Goal: Task Accomplishment & Management: Use online tool/utility

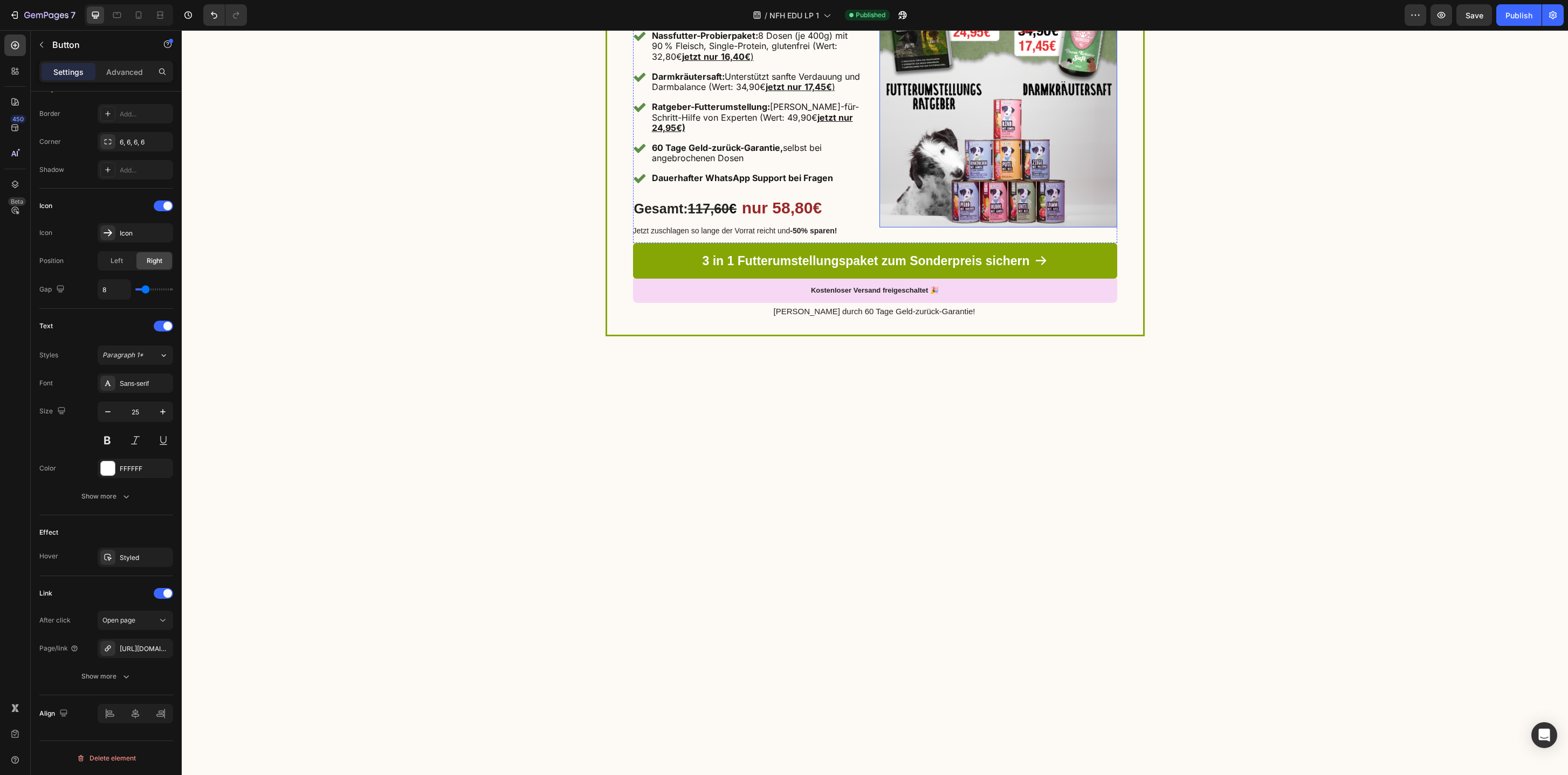
scroll to position [2773, 0]
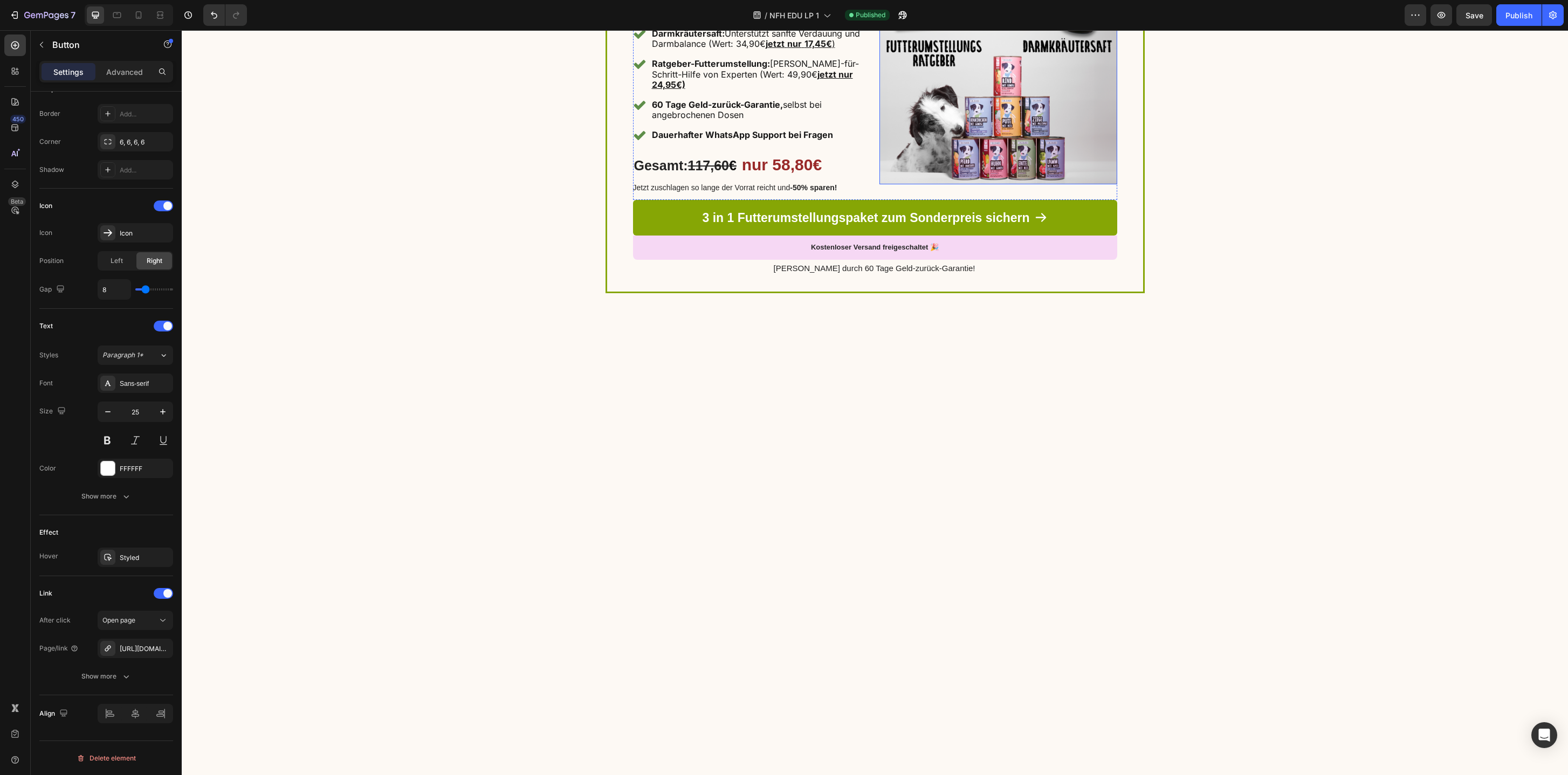
click at [929, 184] on img at bounding box center [998, 65] width 238 height 237
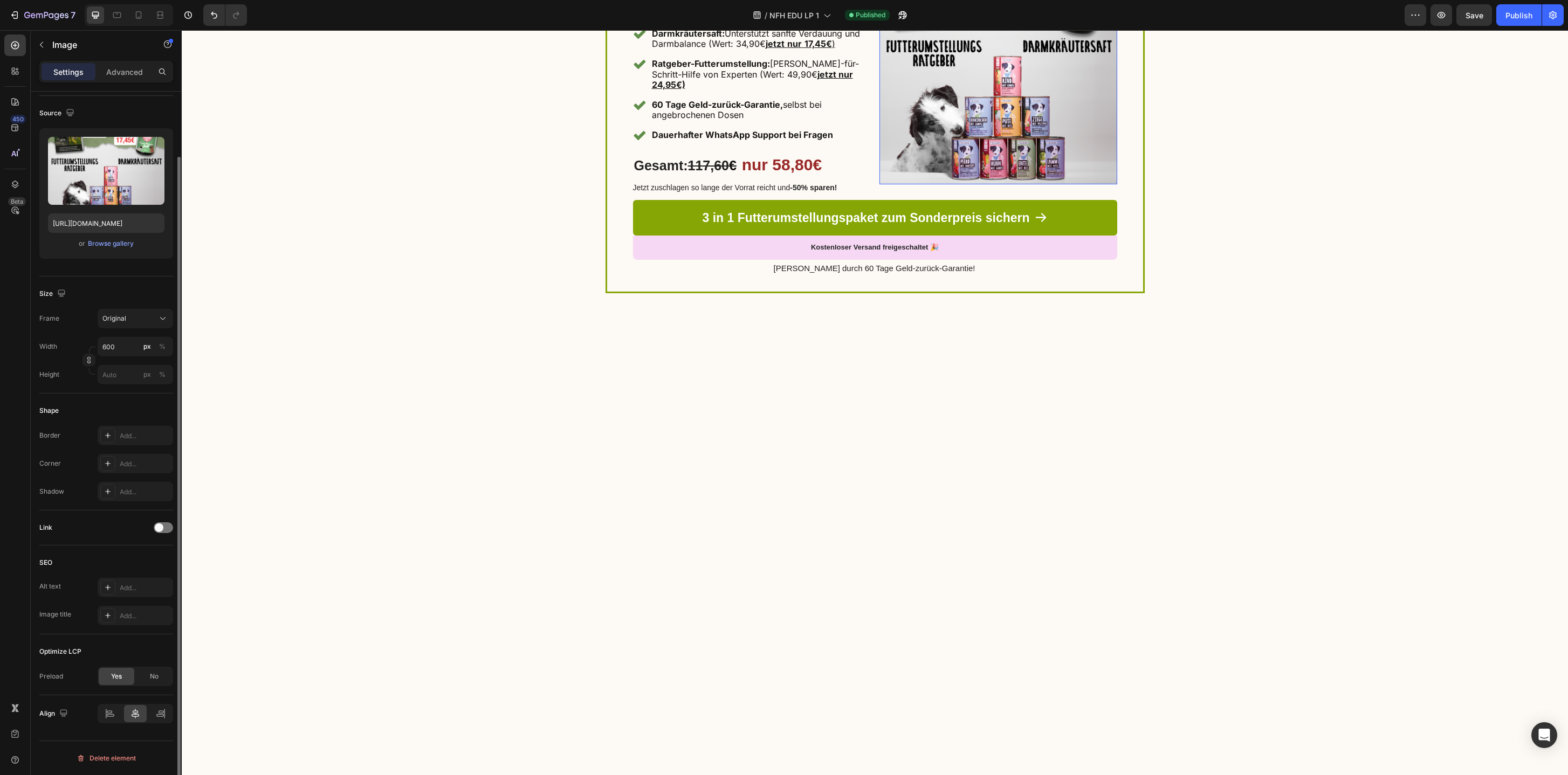
scroll to position [0, 0]
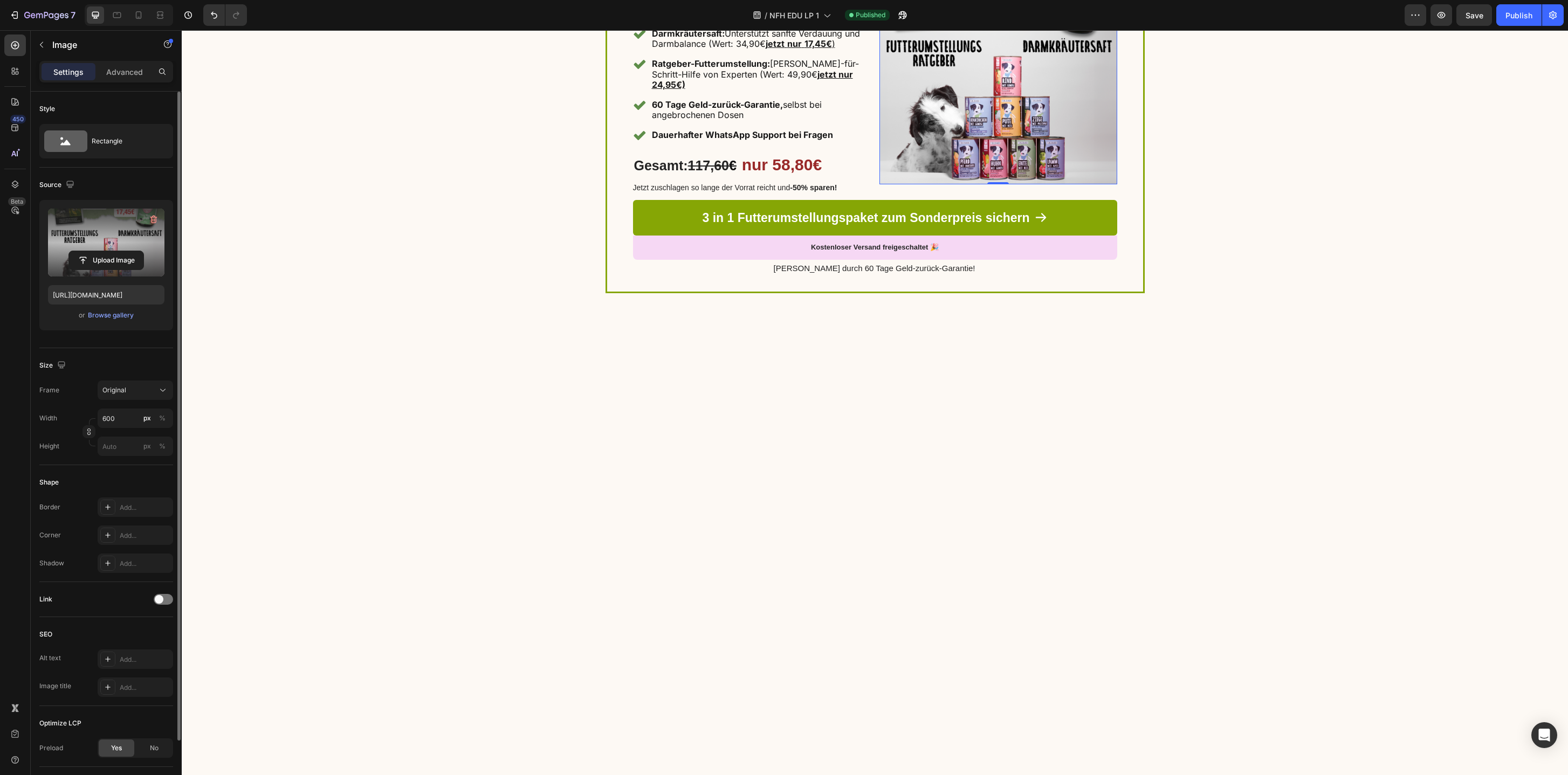
click at [125, 249] on label at bounding box center [106, 242] width 117 height 68
click at [125, 251] on input "file" at bounding box center [106, 260] width 74 height 18
type input "[URL][DOMAIN_NAME]"
click at [1516, 22] on button "Publish" at bounding box center [1519, 15] width 46 height 22
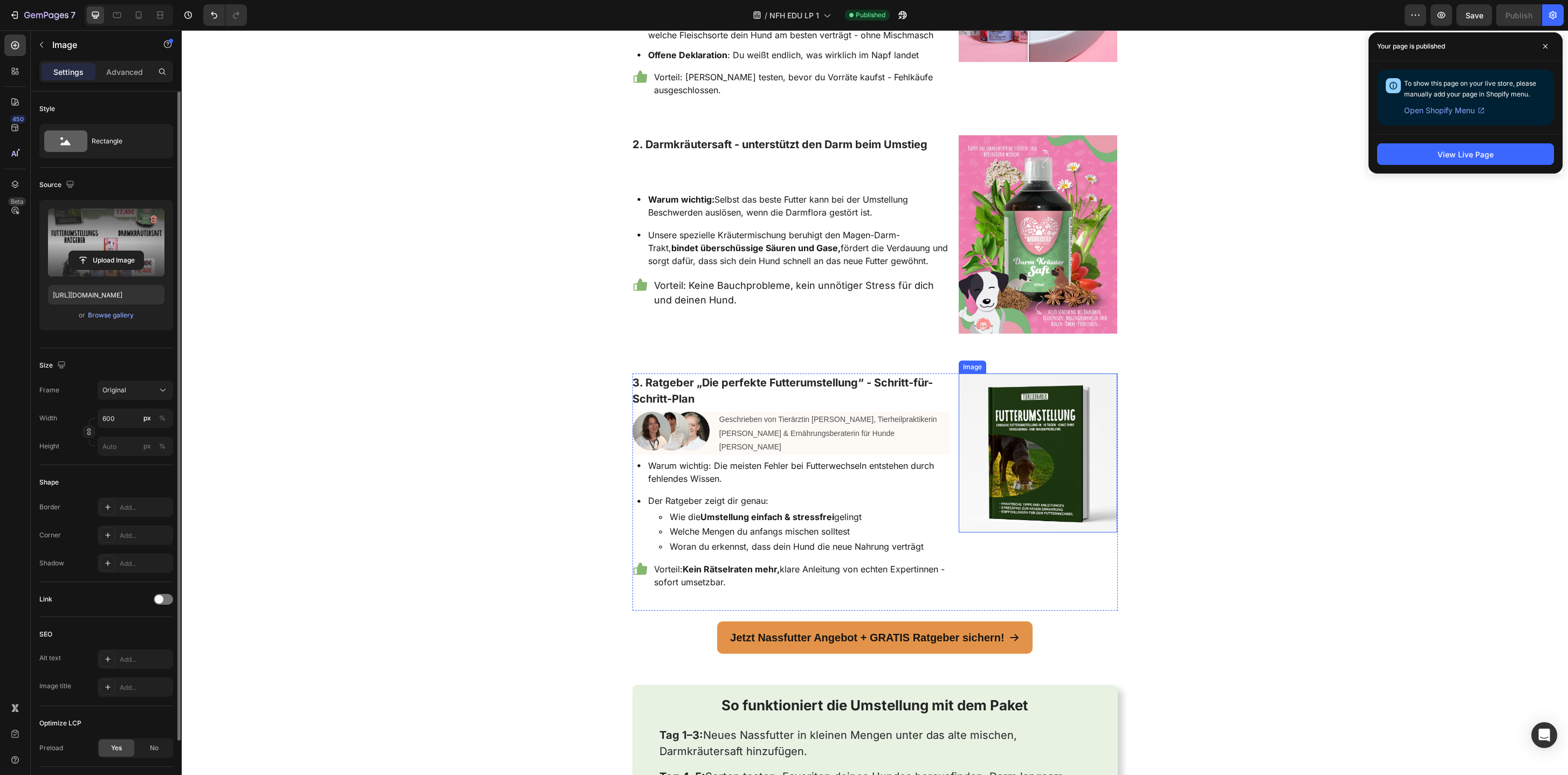
scroll to position [1535, 0]
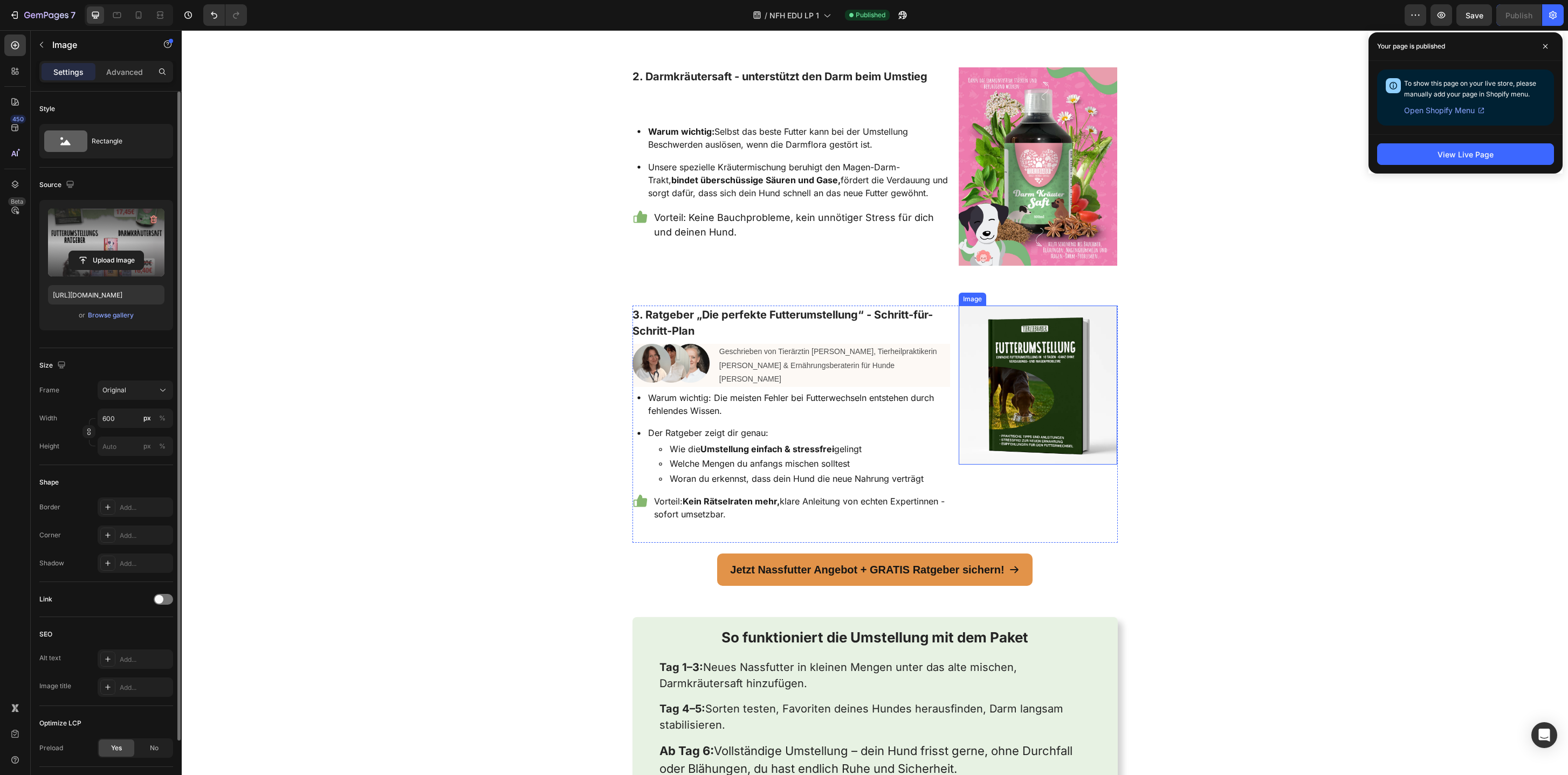
click at [1042, 393] on img at bounding box center [1038, 385] width 159 height 159
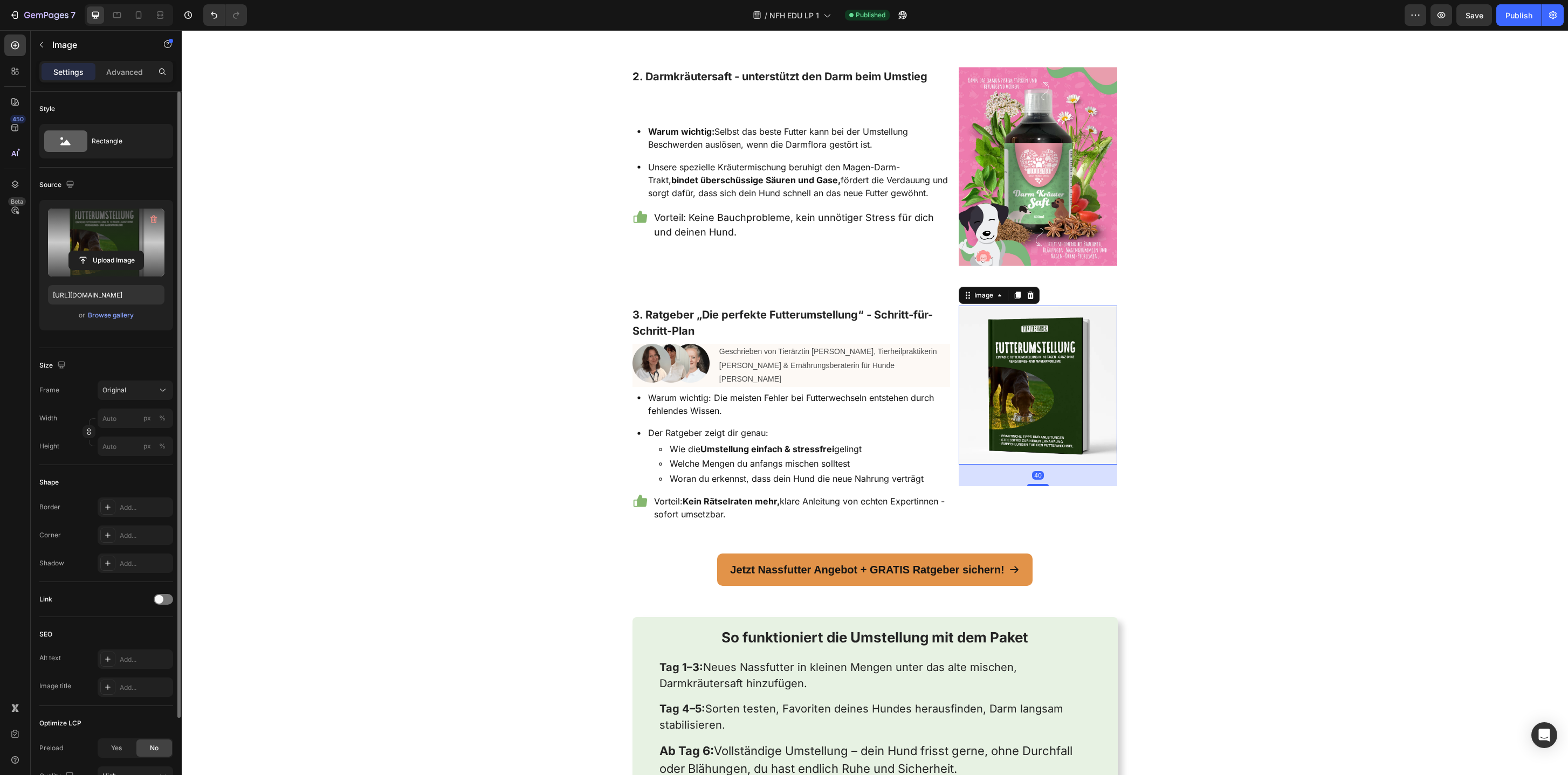
click at [98, 236] on label at bounding box center [106, 242] width 117 height 68
click at [98, 251] on input "file" at bounding box center [106, 260] width 74 height 18
type input "[URL][DOMAIN_NAME]"
click at [1236, 528] on div "Unser 3 Stufen-Modell für eine gesunde Futterumstellung Heading Wir wollten, da…" at bounding box center [875, 381] width 1386 height 3728
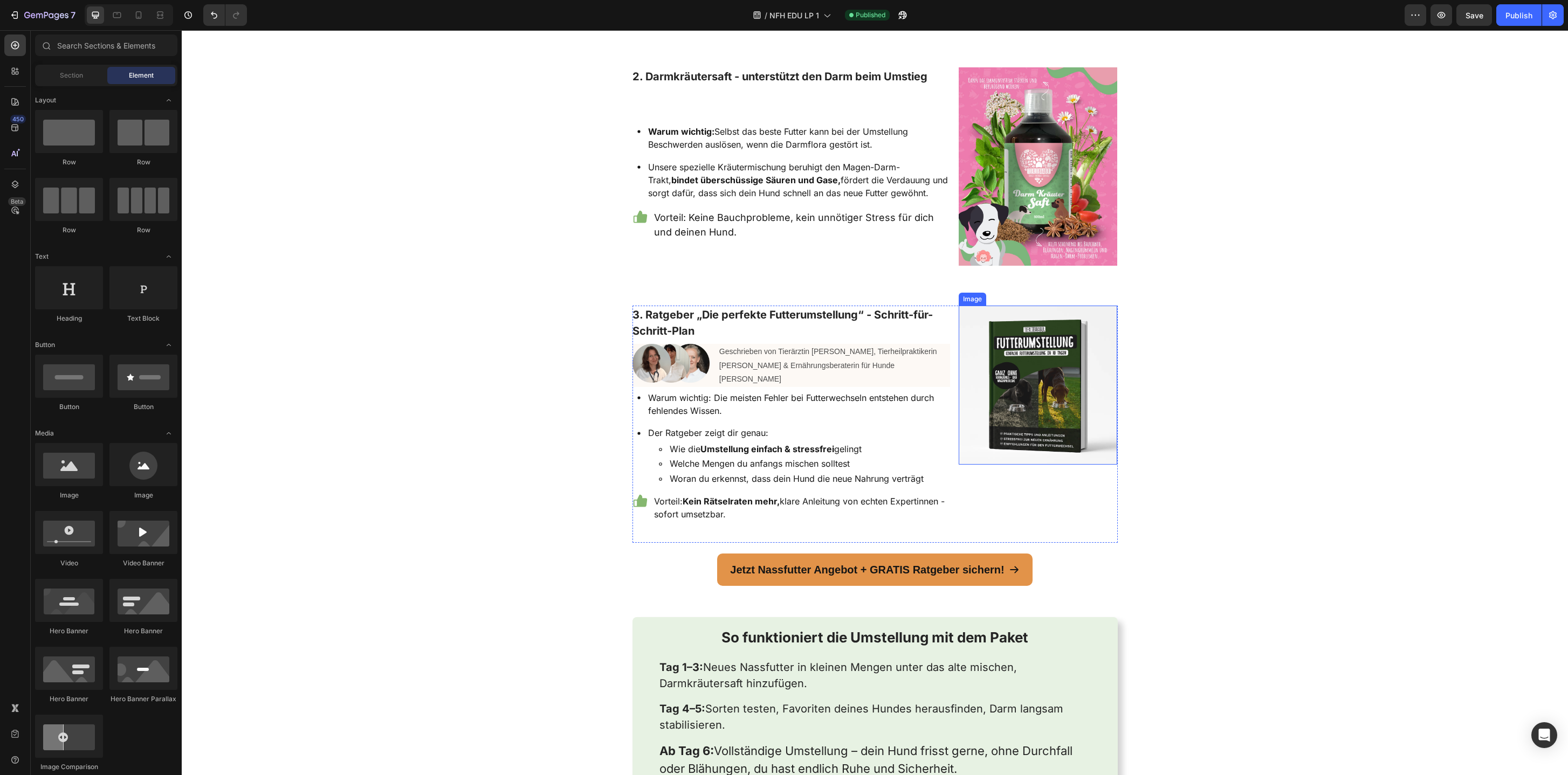
click at [1029, 434] on img at bounding box center [1038, 385] width 159 height 159
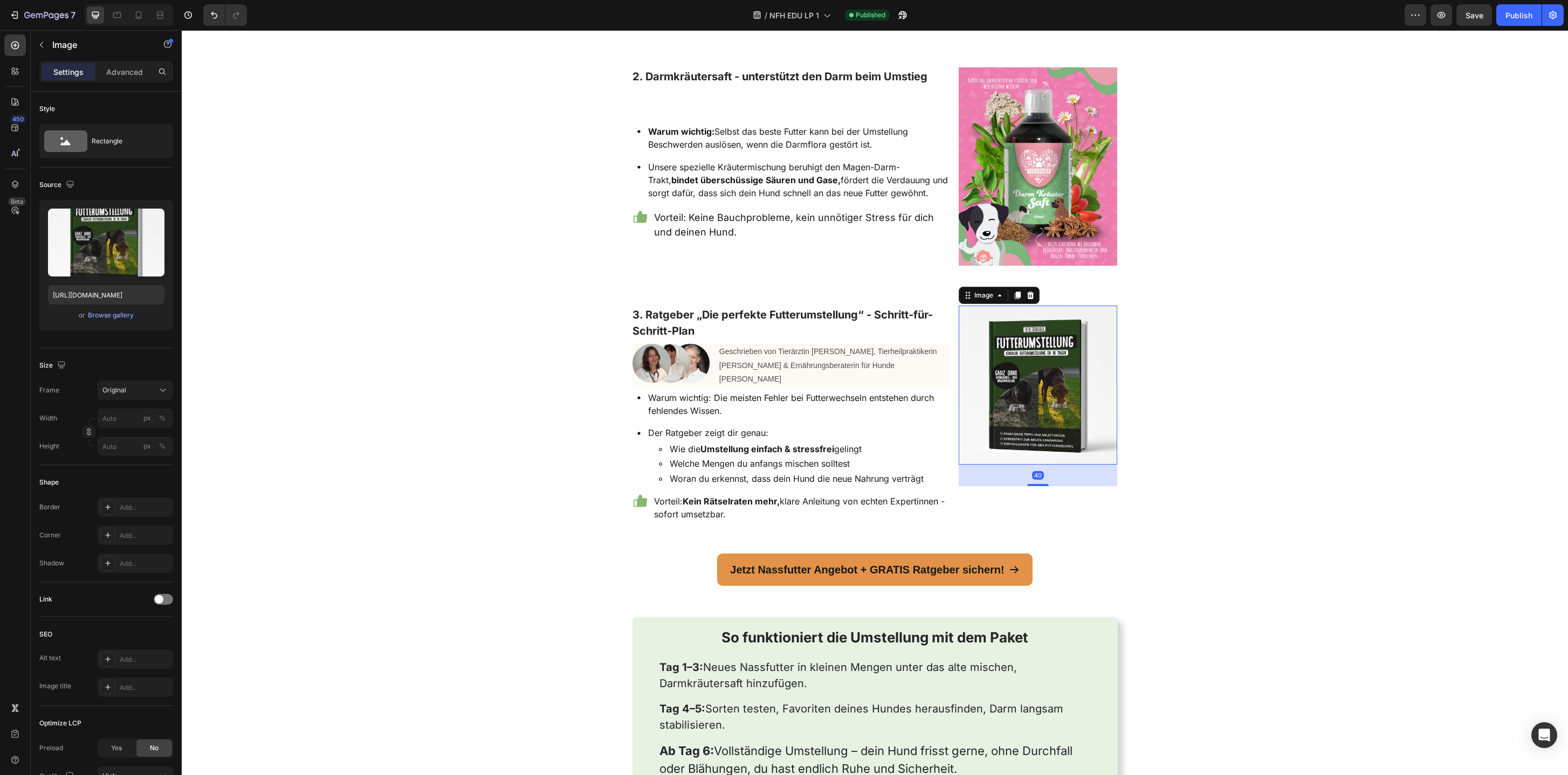
click at [404, 444] on div "Unser 3 Stufen-Modell für eine gesunde Futterumstellung Heading Wir wollten, da…" at bounding box center [875, 381] width 1386 height 3728
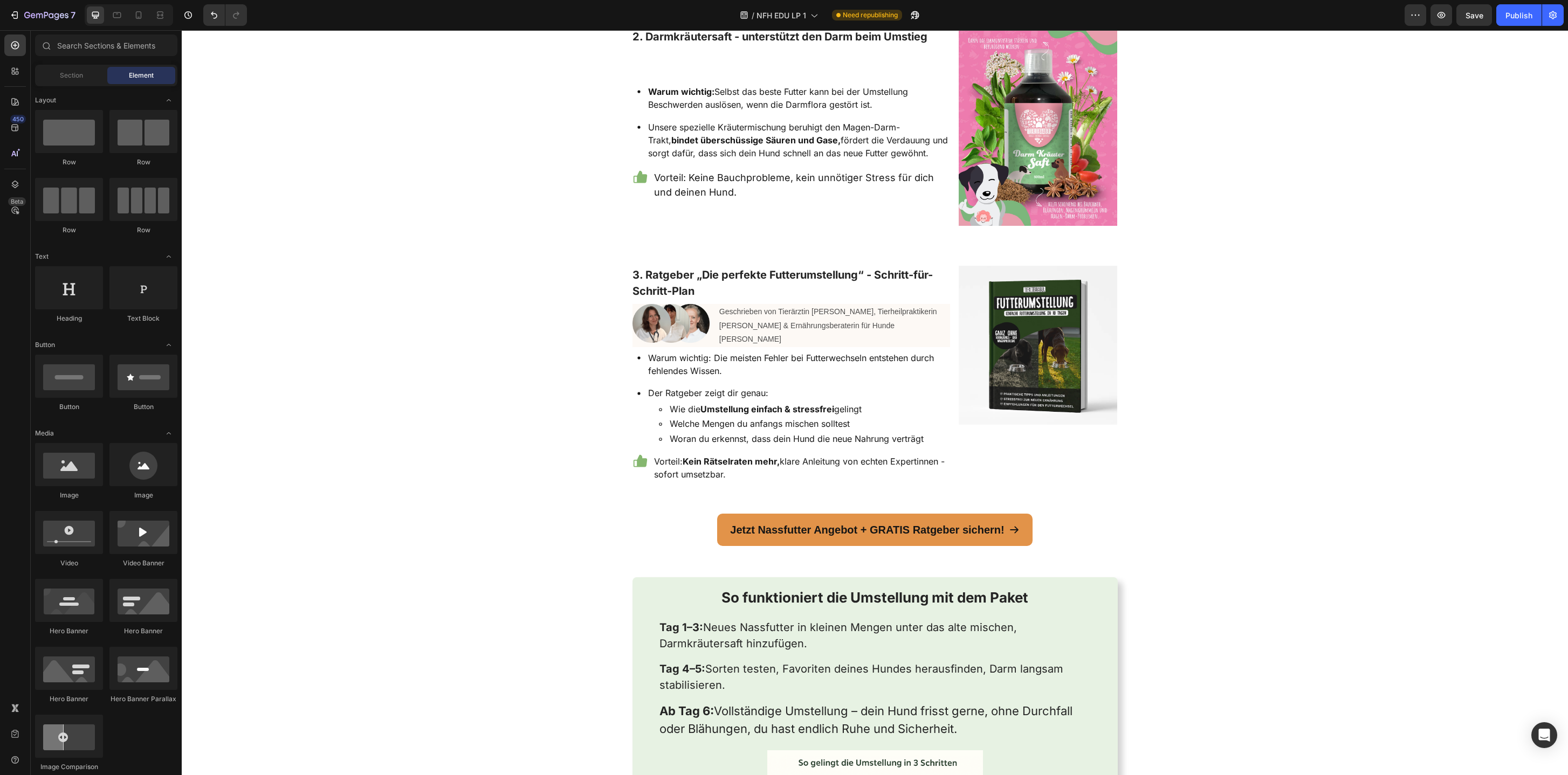
scroll to position [1579, 0]
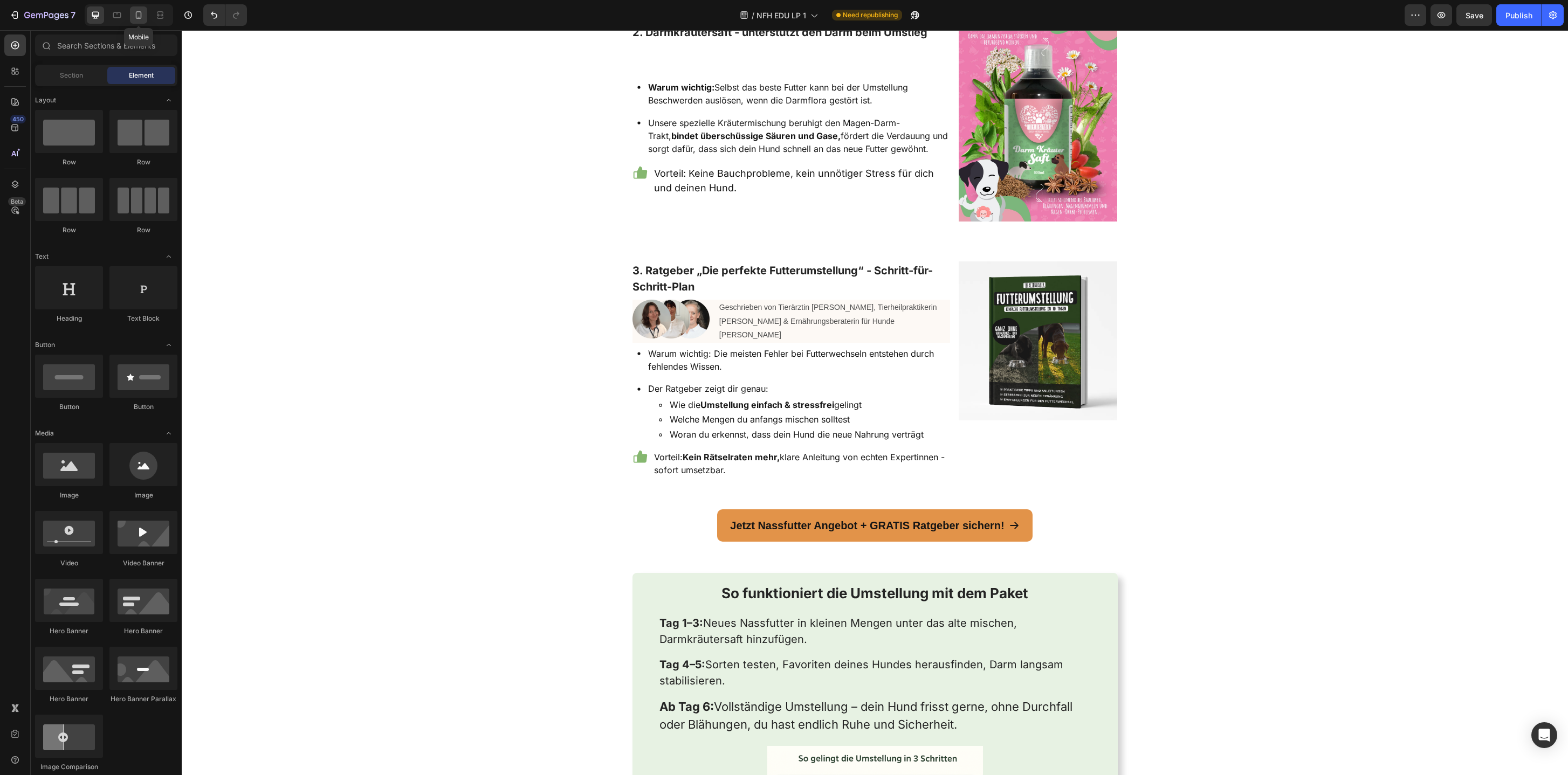
click at [141, 16] on icon at bounding box center [138, 15] width 11 height 11
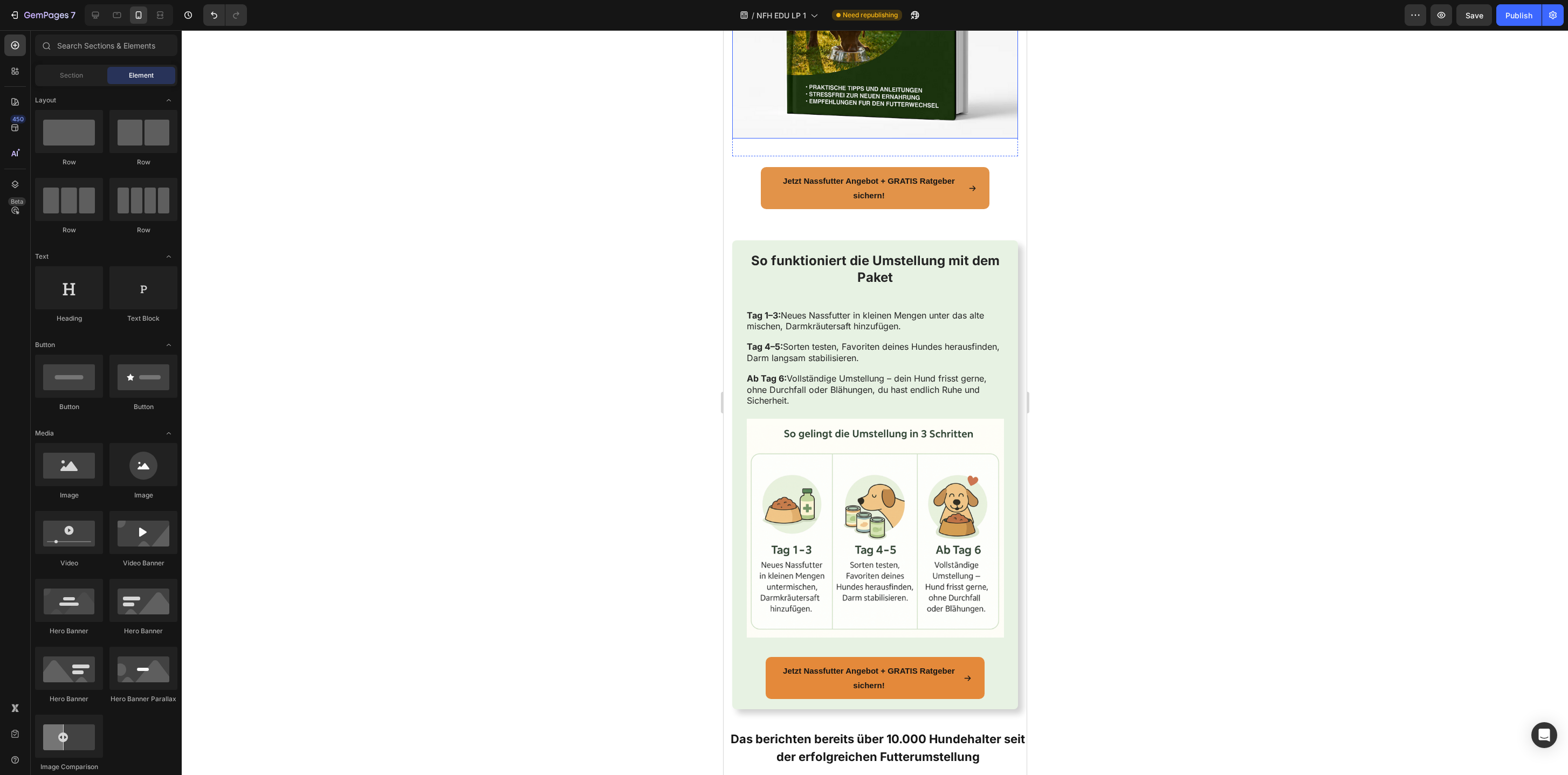
scroll to position [2575, 0]
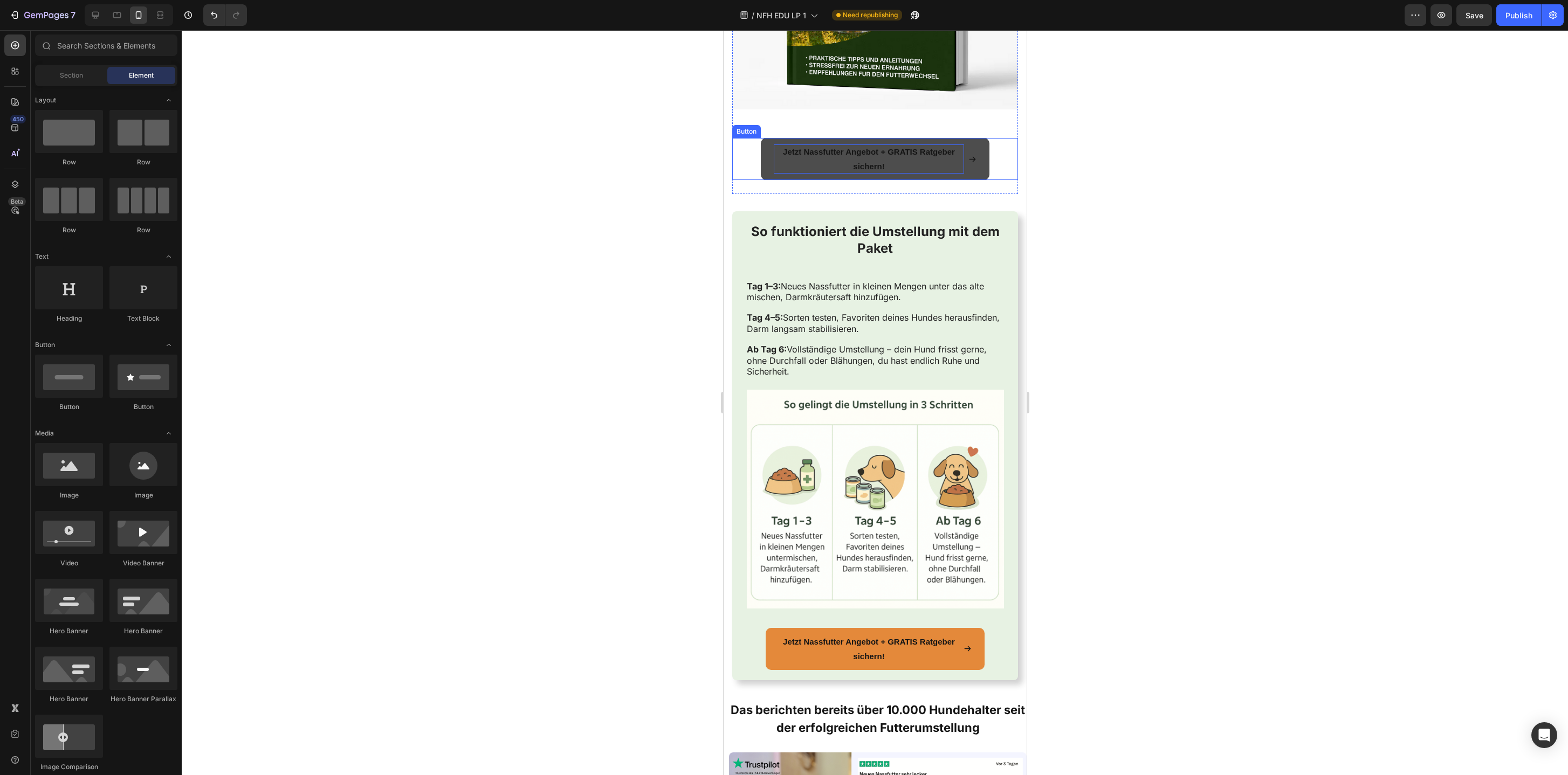
click at [893, 165] on p "Jetzt Nassfutter Angebot + GRATIS Ratgeber sichern!" at bounding box center [869, 159] width 190 height 29
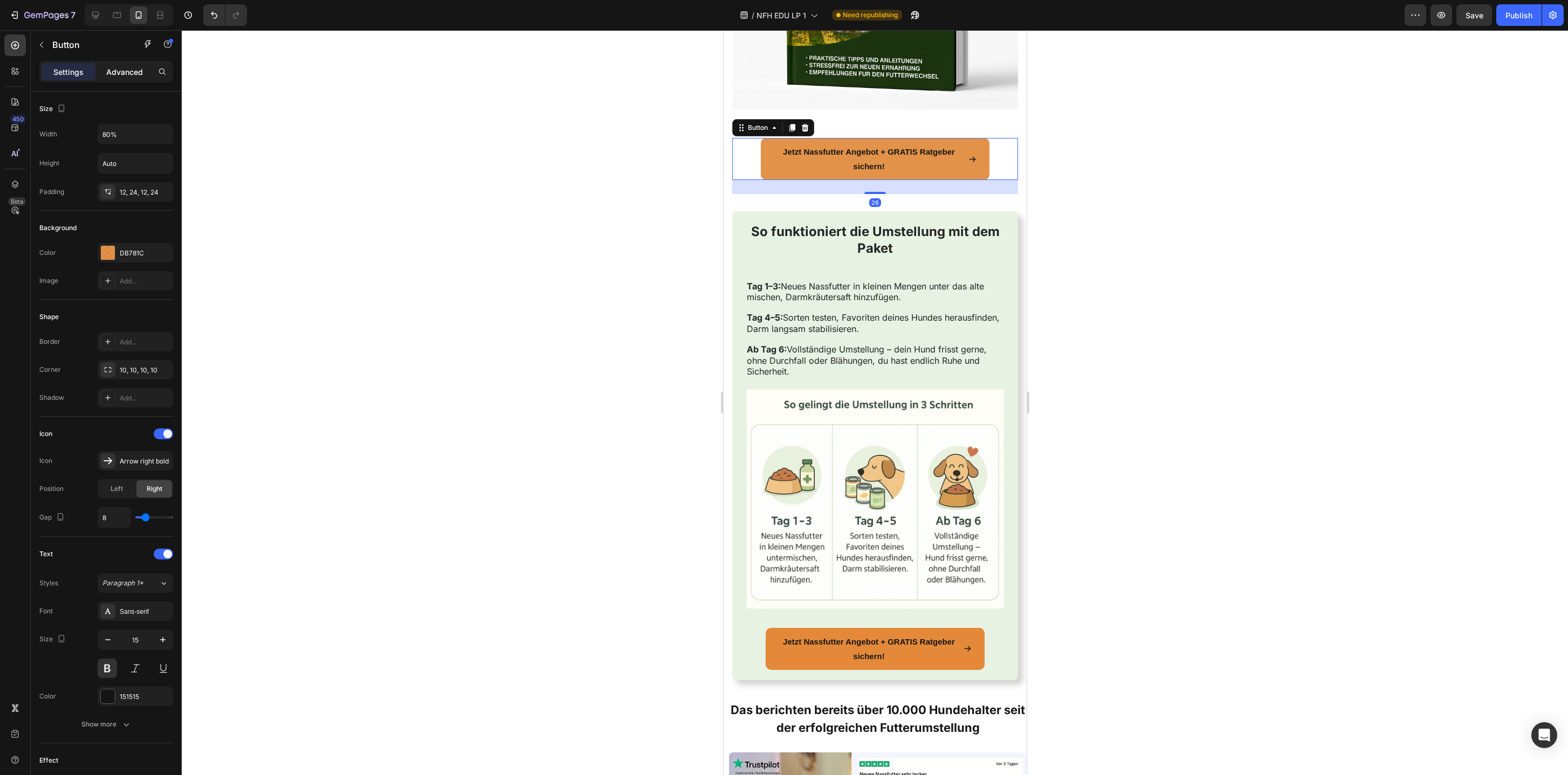
click at [130, 78] on div "Advanced" at bounding box center [124, 72] width 54 height 17
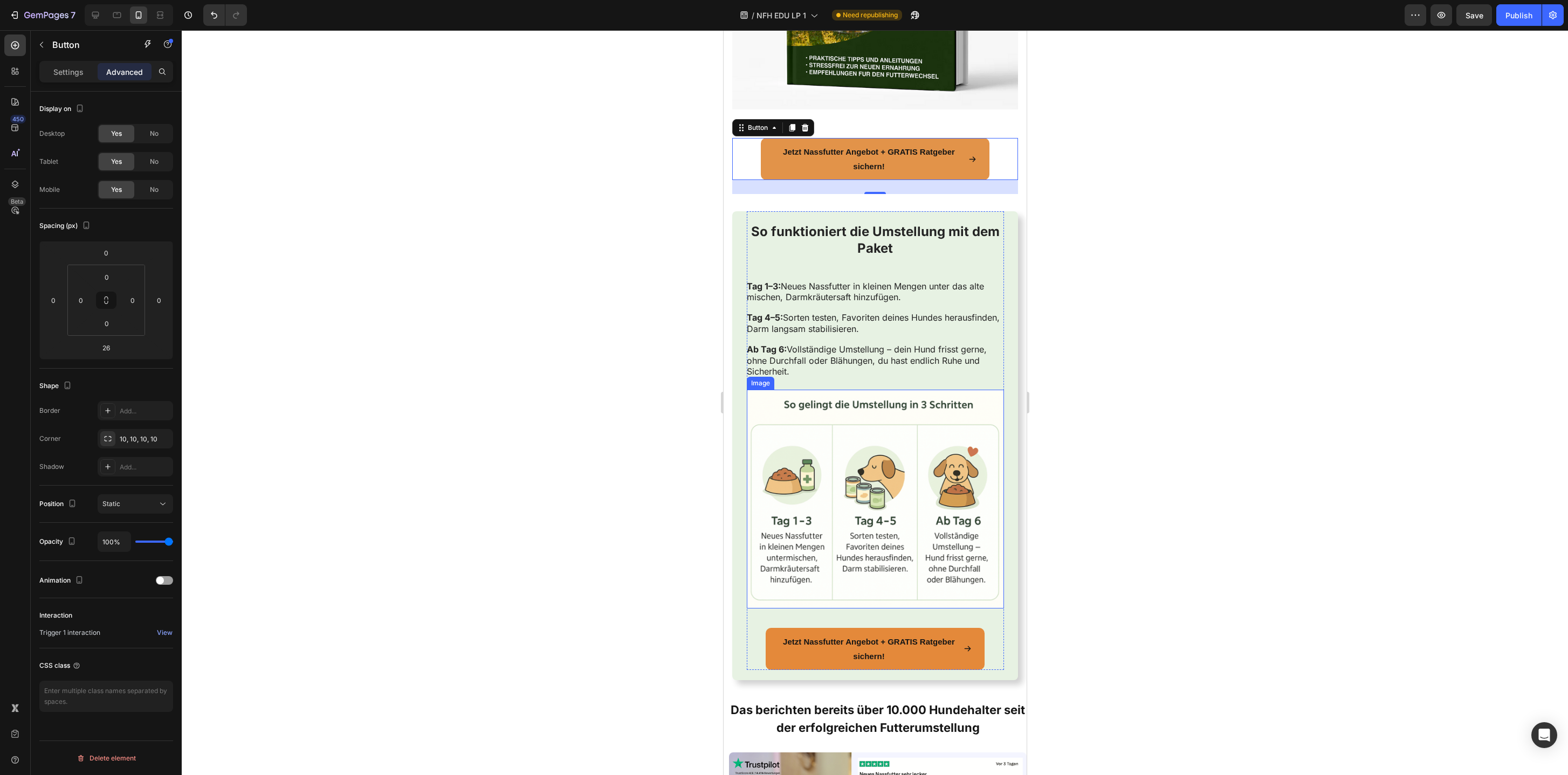
scroll to position [2757, 0]
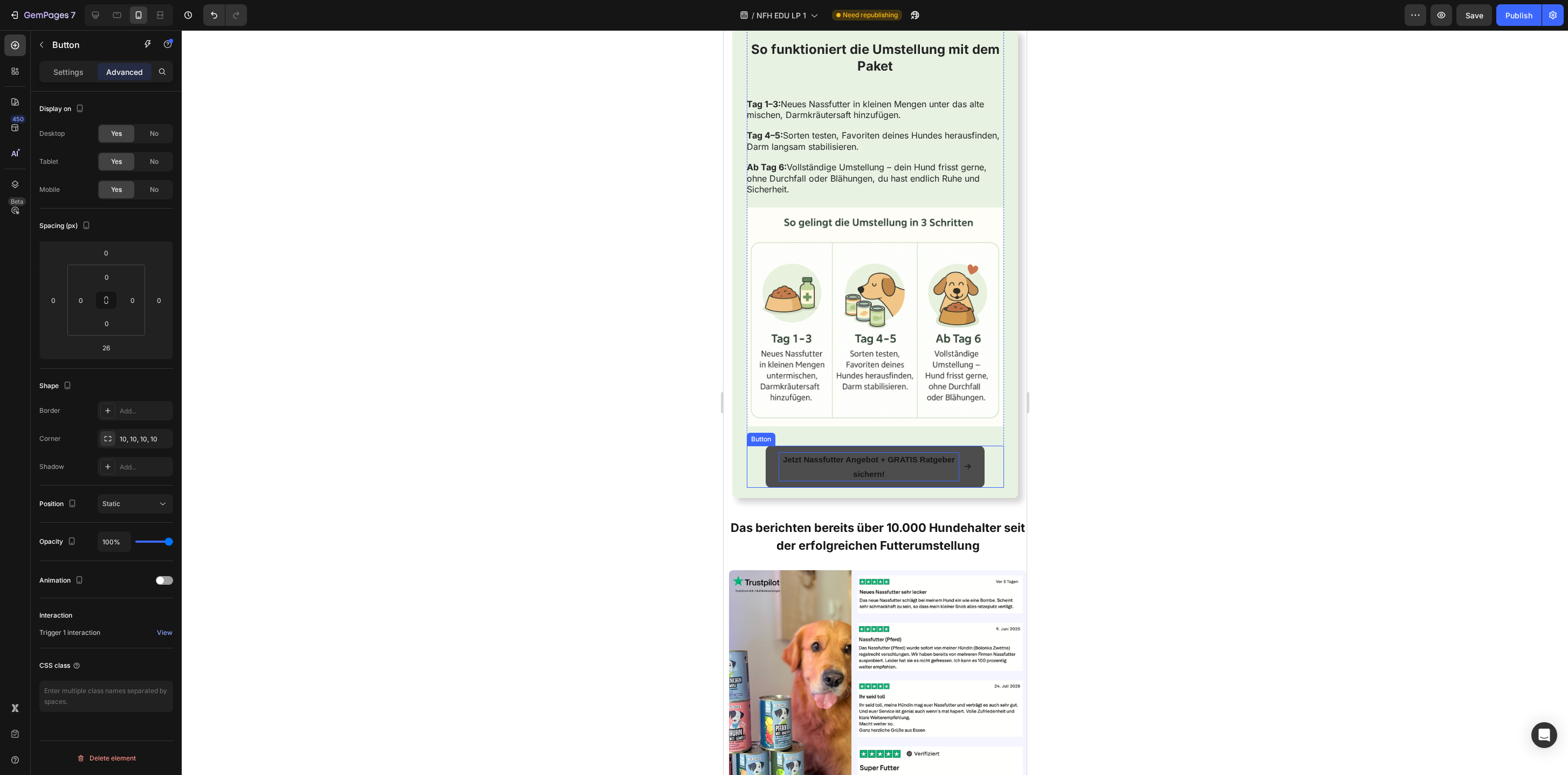
click at [940, 479] on p "Jetzt Nassfutter Angebot + GRATIS Ratgeber sichern!" at bounding box center [868, 467] width 180 height 29
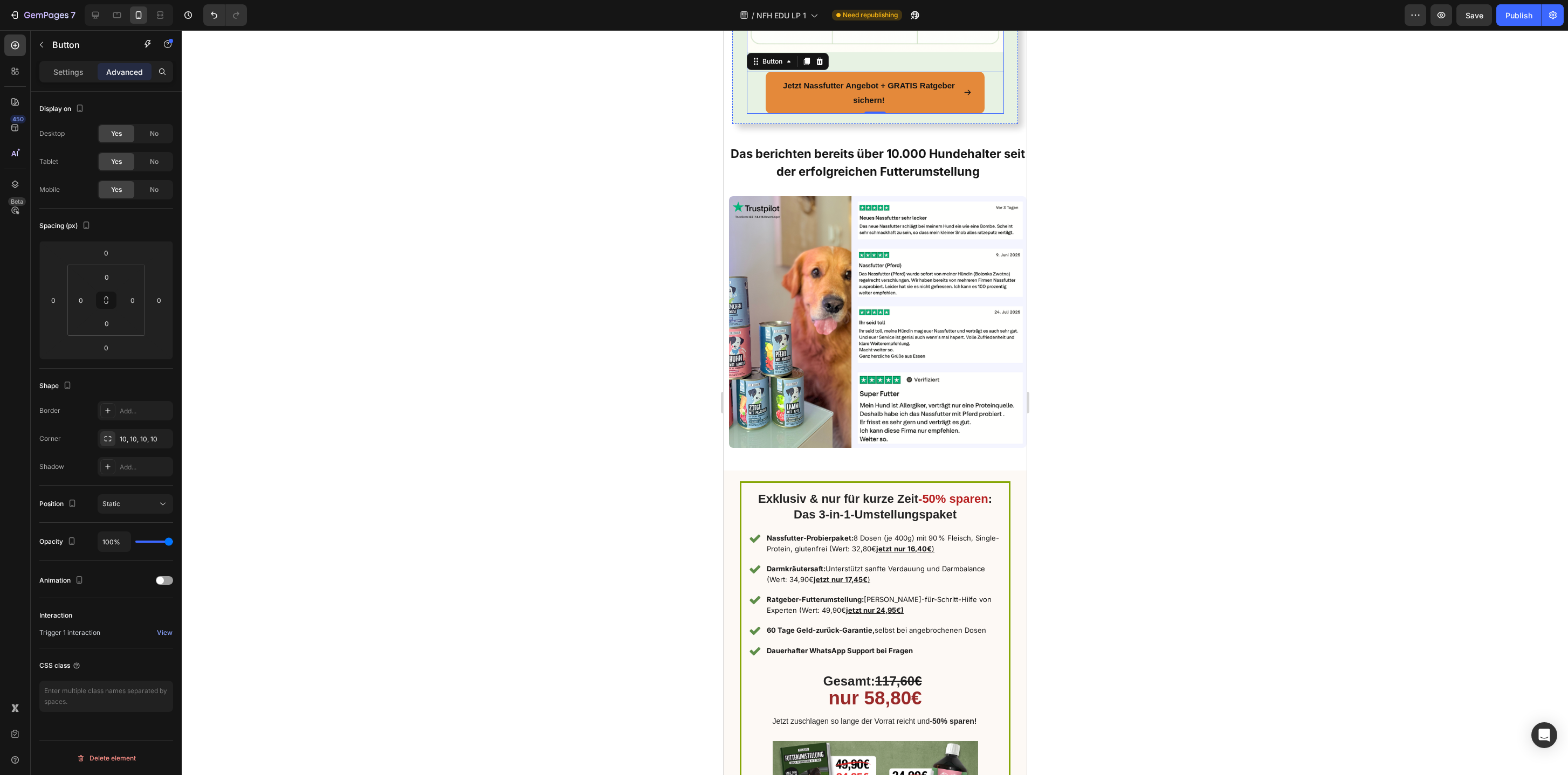
scroll to position [3129, 0]
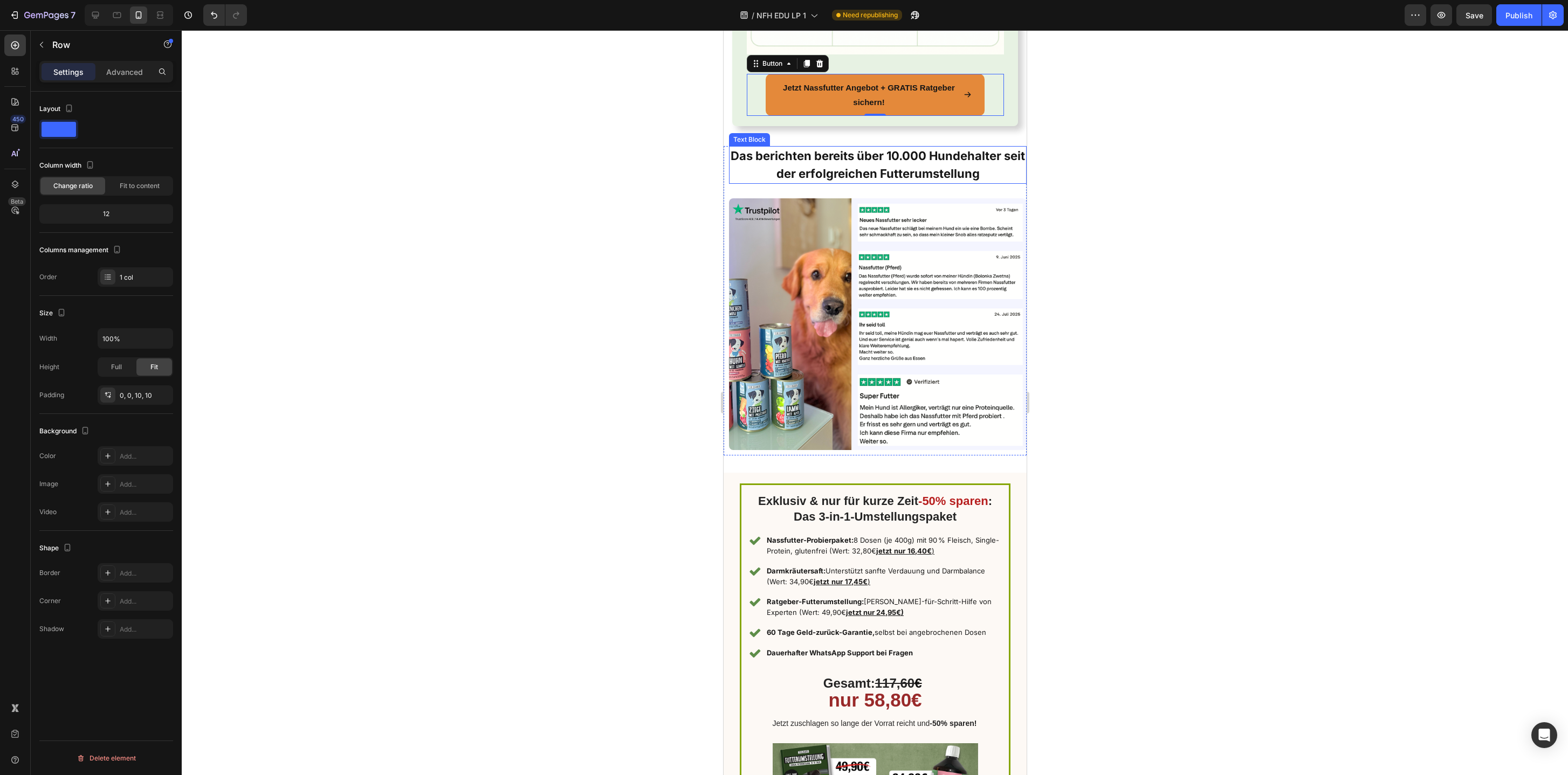
click at [729, 184] on div "Das berichten bereits über 10.000 Hundehalter seit der erfolgreichen Futterumst…" at bounding box center [877, 298] width 298 height 304
click at [136, 75] on p "Advanced" at bounding box center [125, 72] width 37 height 11
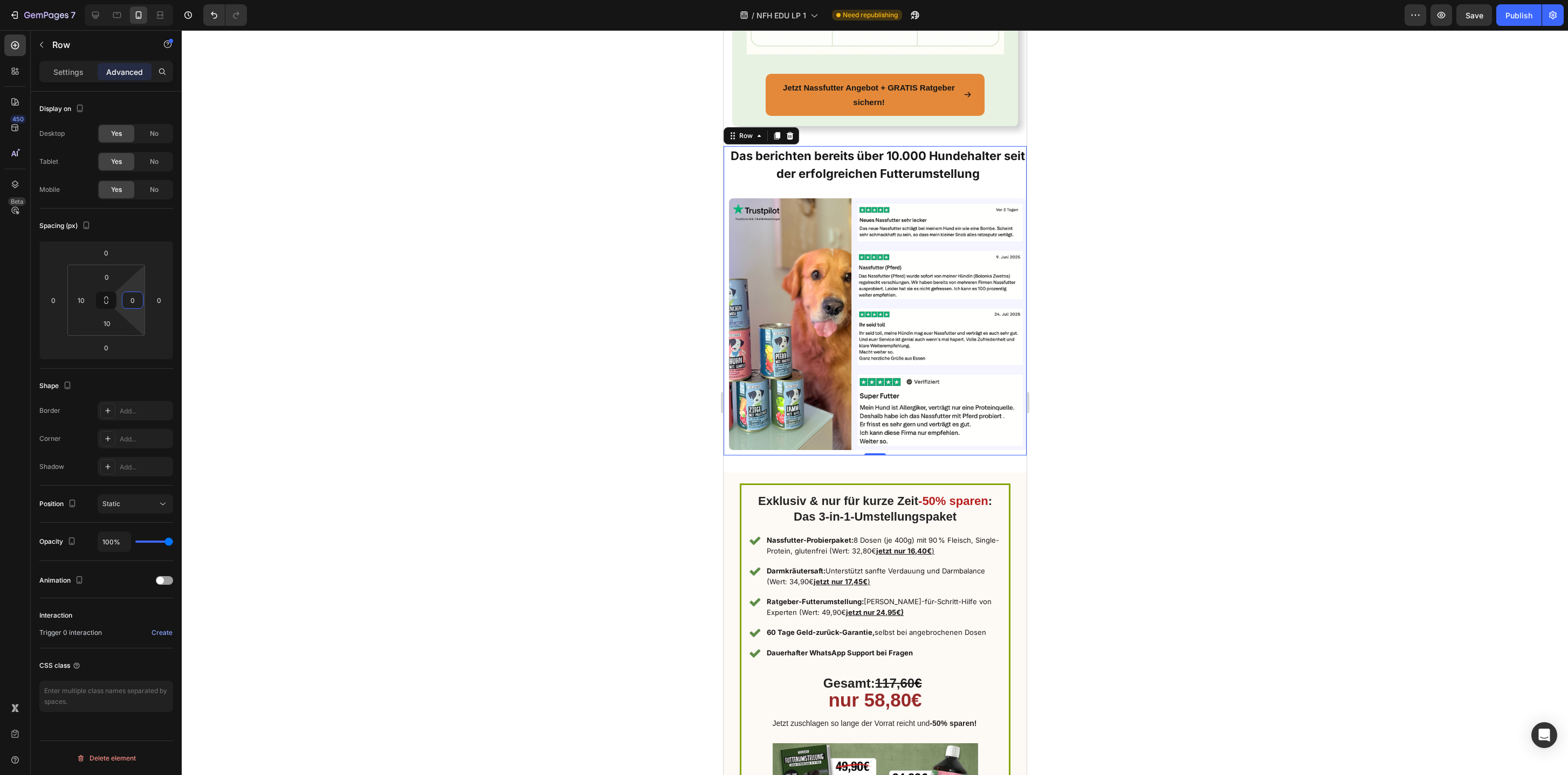
click at [129, 301] on input "0" at bounding box center [133, 300] width 16 height 16
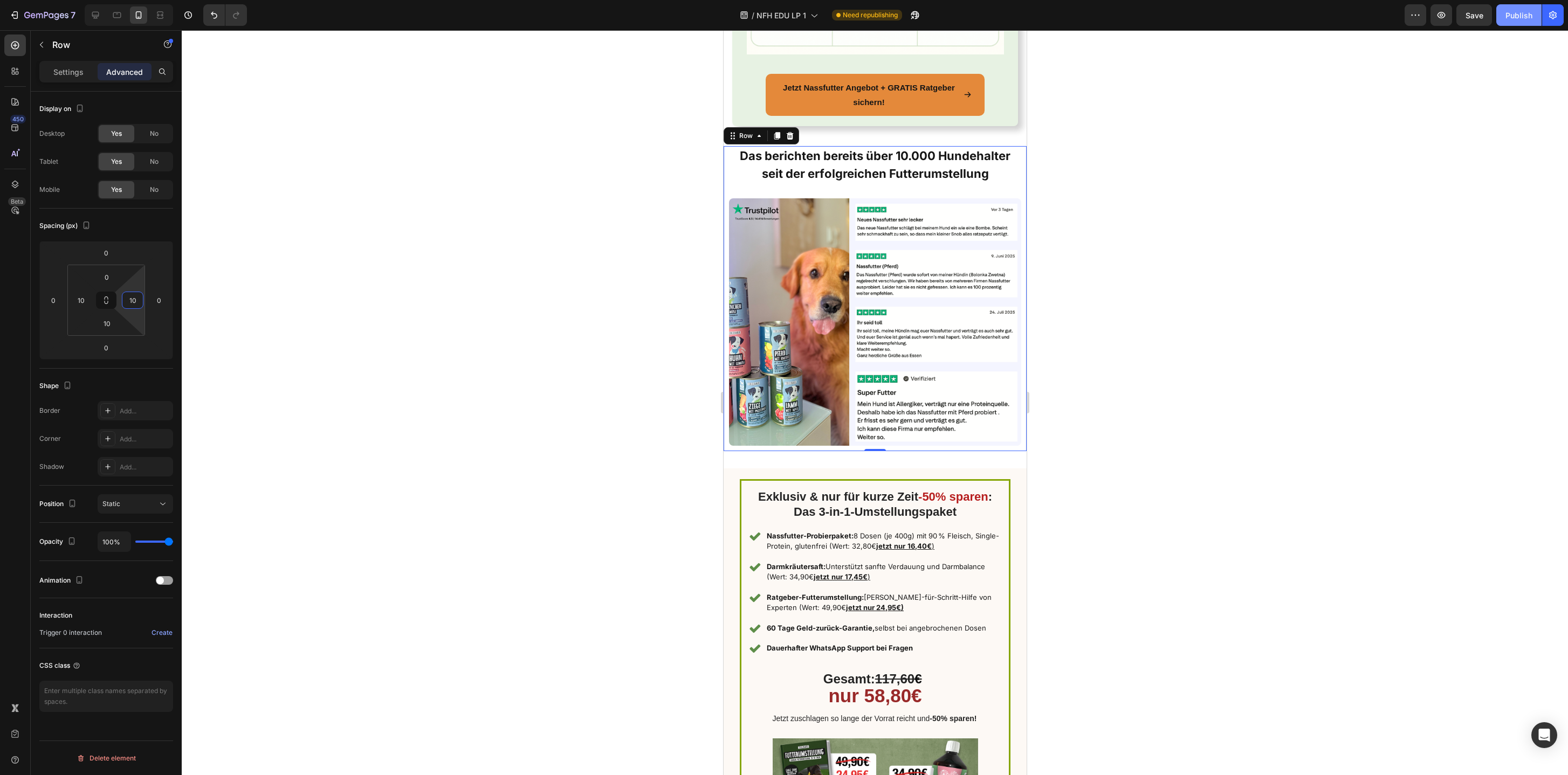
type input "10"
click at [1519, 13] on div "Publish" at bounding box center [1519, 15] width 27 height 11
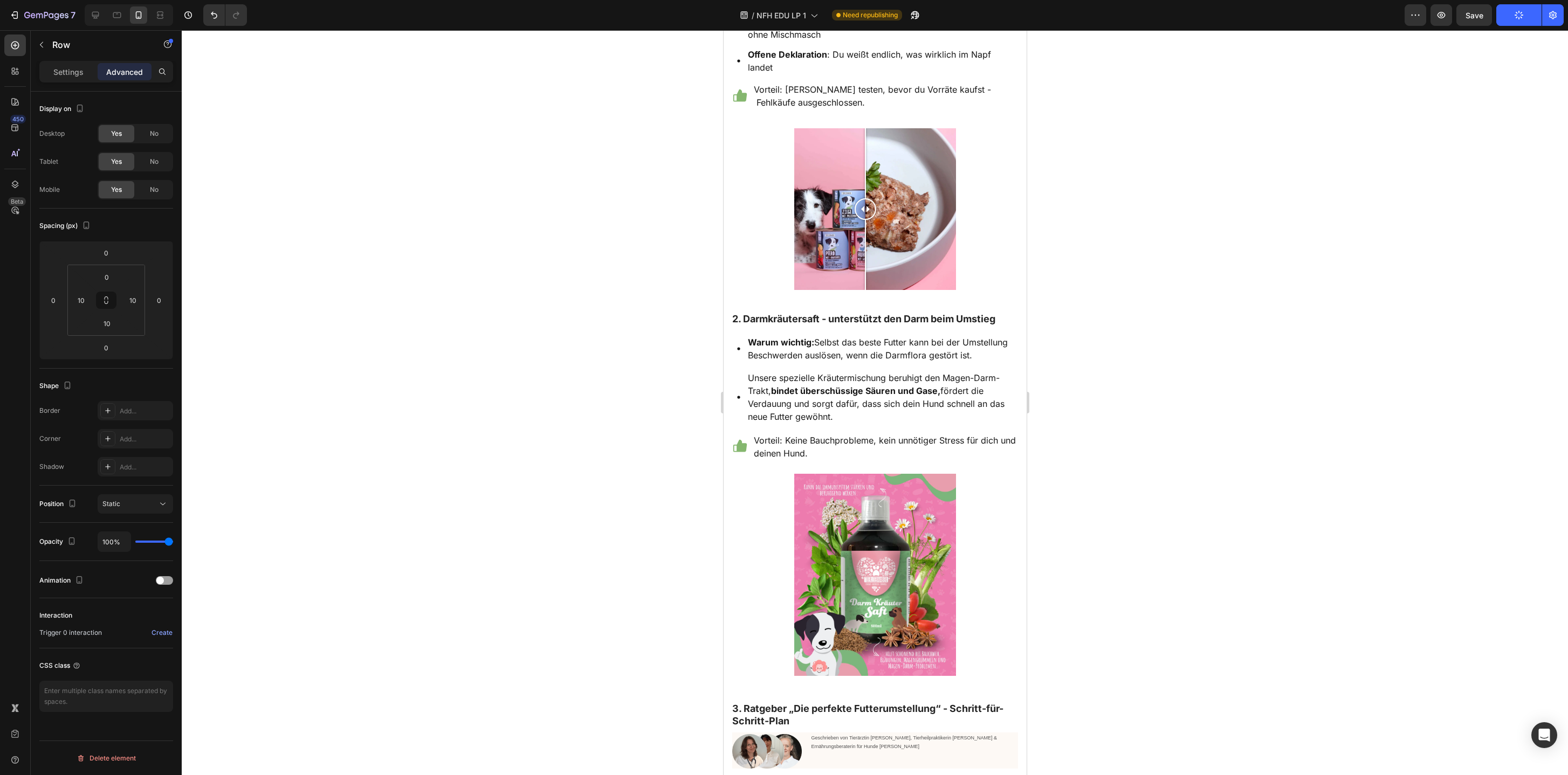
scroll to position [1338, 0]
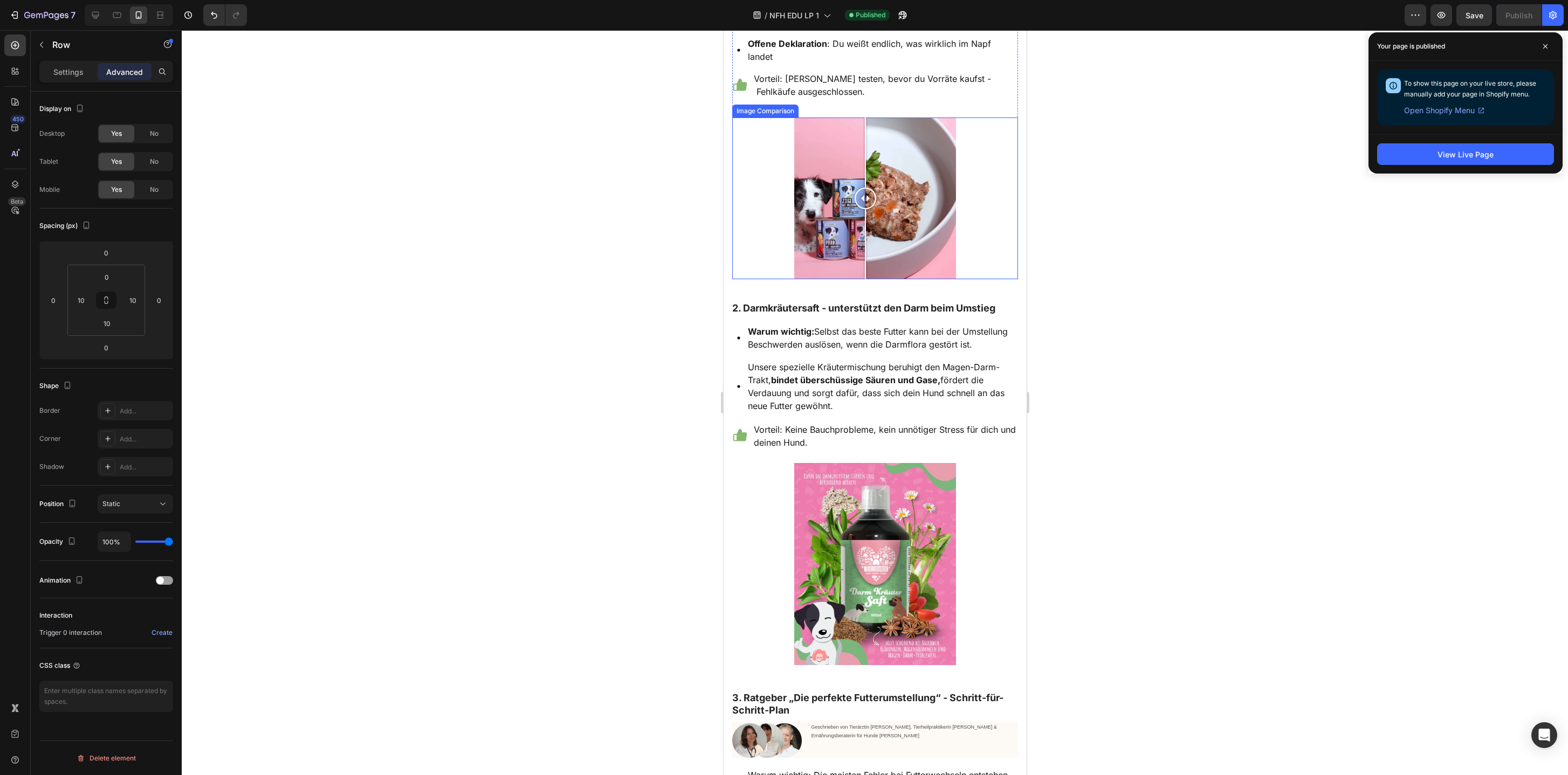
click at [772, 201] on div at bounding box center [874, 198] width 286 height 161
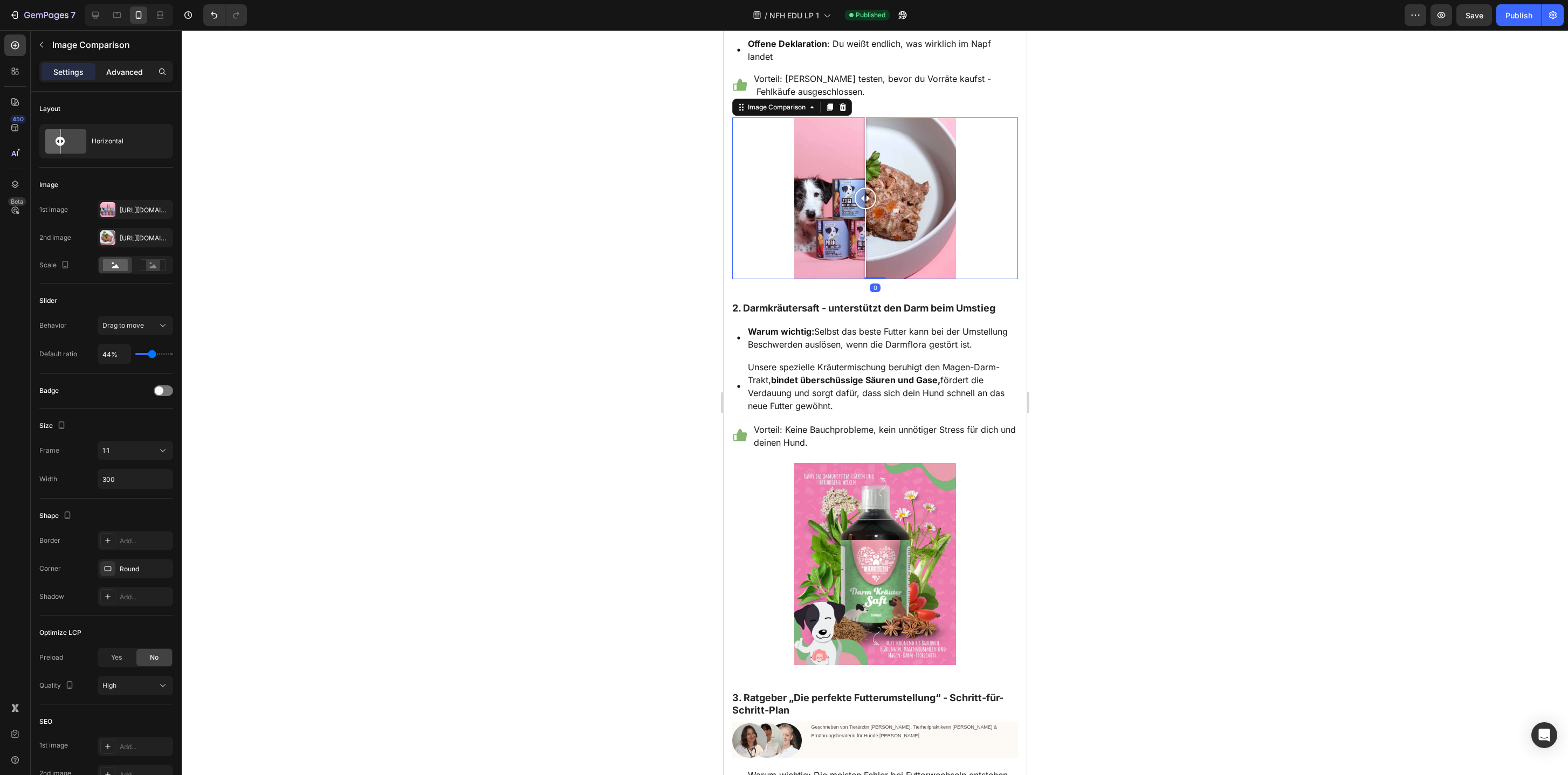
click at [127, 79] on div "Advanced" at bounding box center [124, 72] width 54 height 17
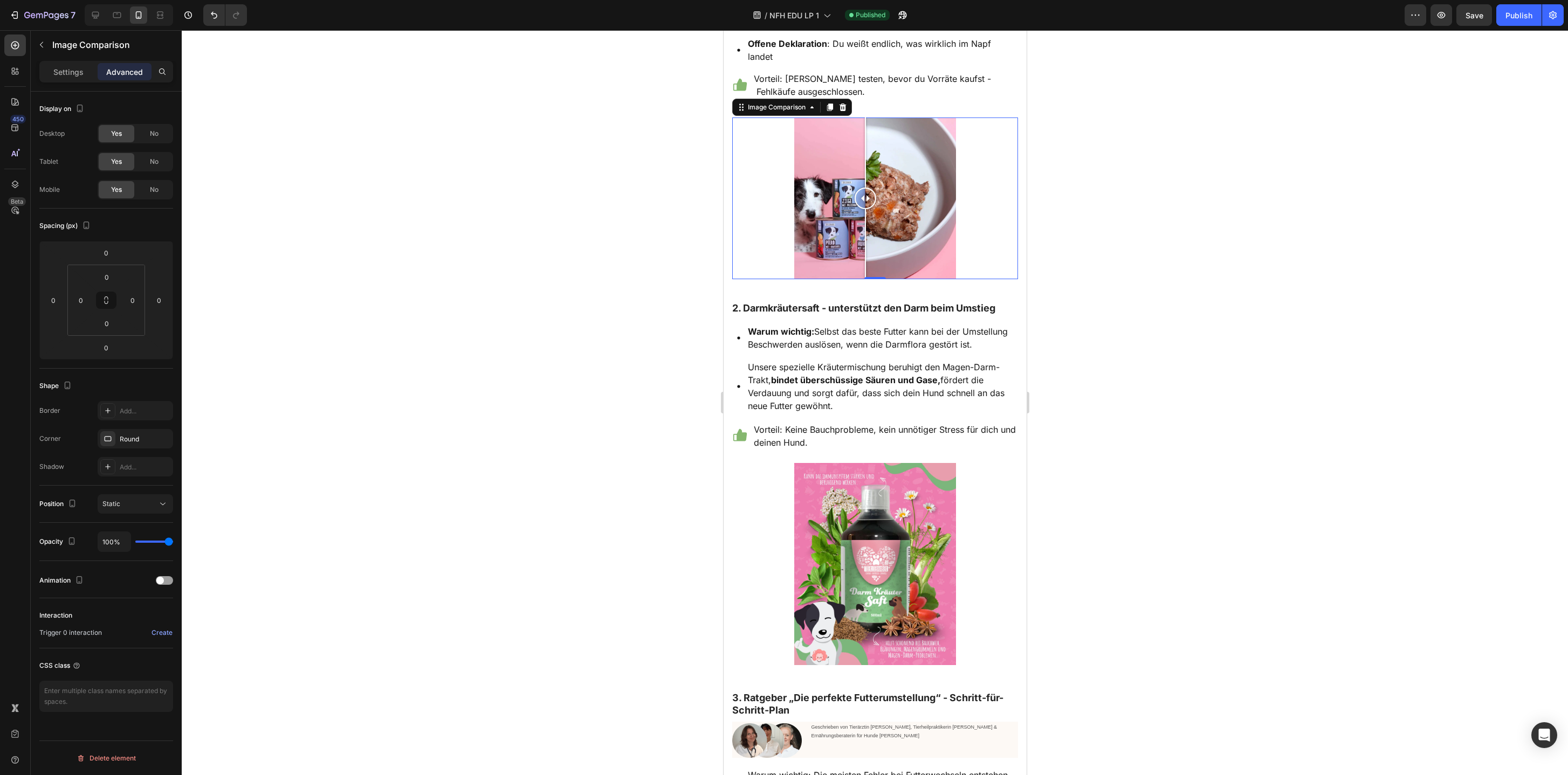
click at [85, 80] on div "Settings Advanced" at bounding box center [106, 72] width 134 height 22
click at [77, 77] on p "Settings" at bounding box center [68, 72] width 30 height 11
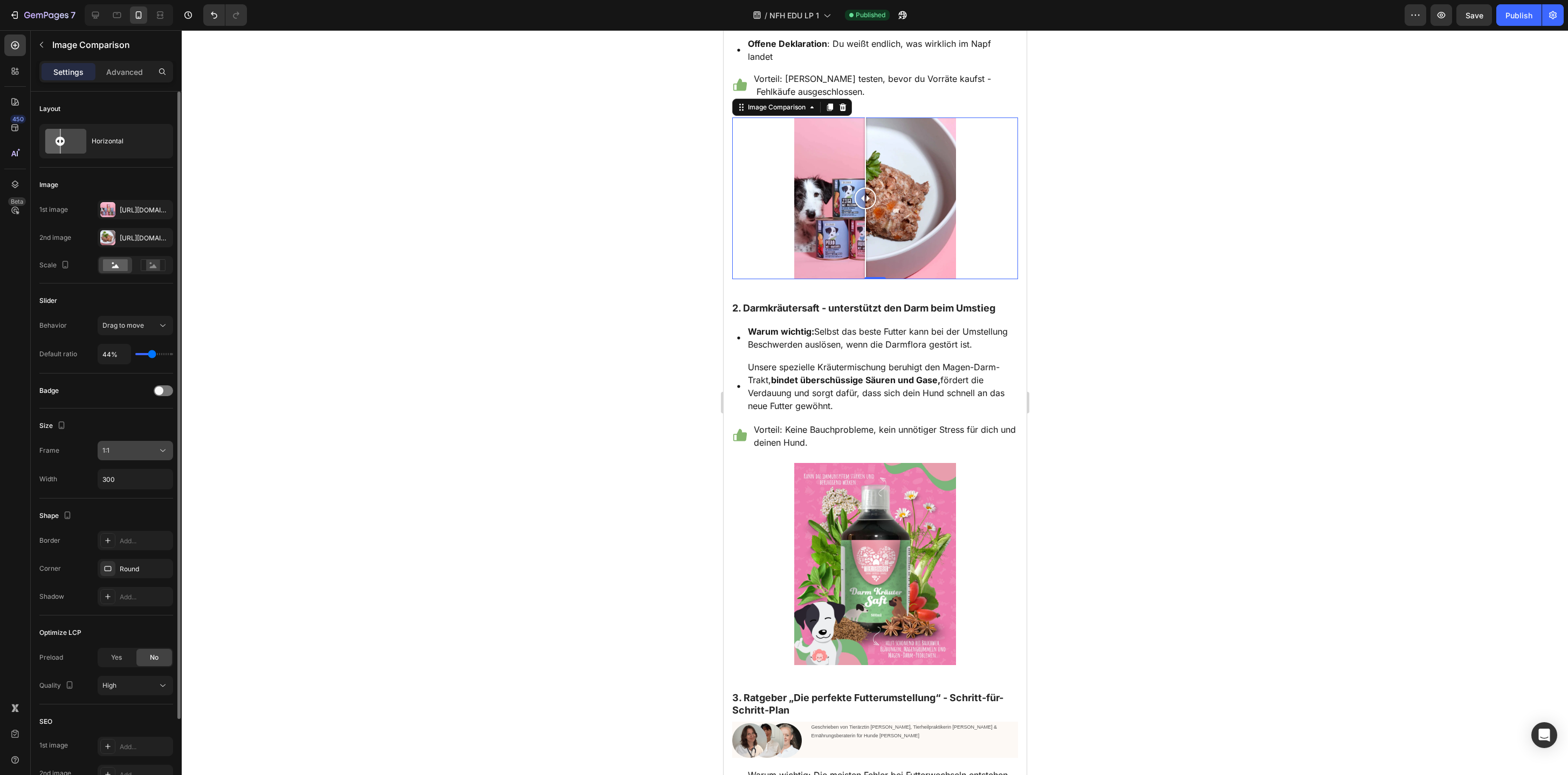
click at [165, 449] on icon at bounding box center [163, 450] width 11 height 11
click at [227, 424] on div at bounding box center [875, 403] width 1386 height 745
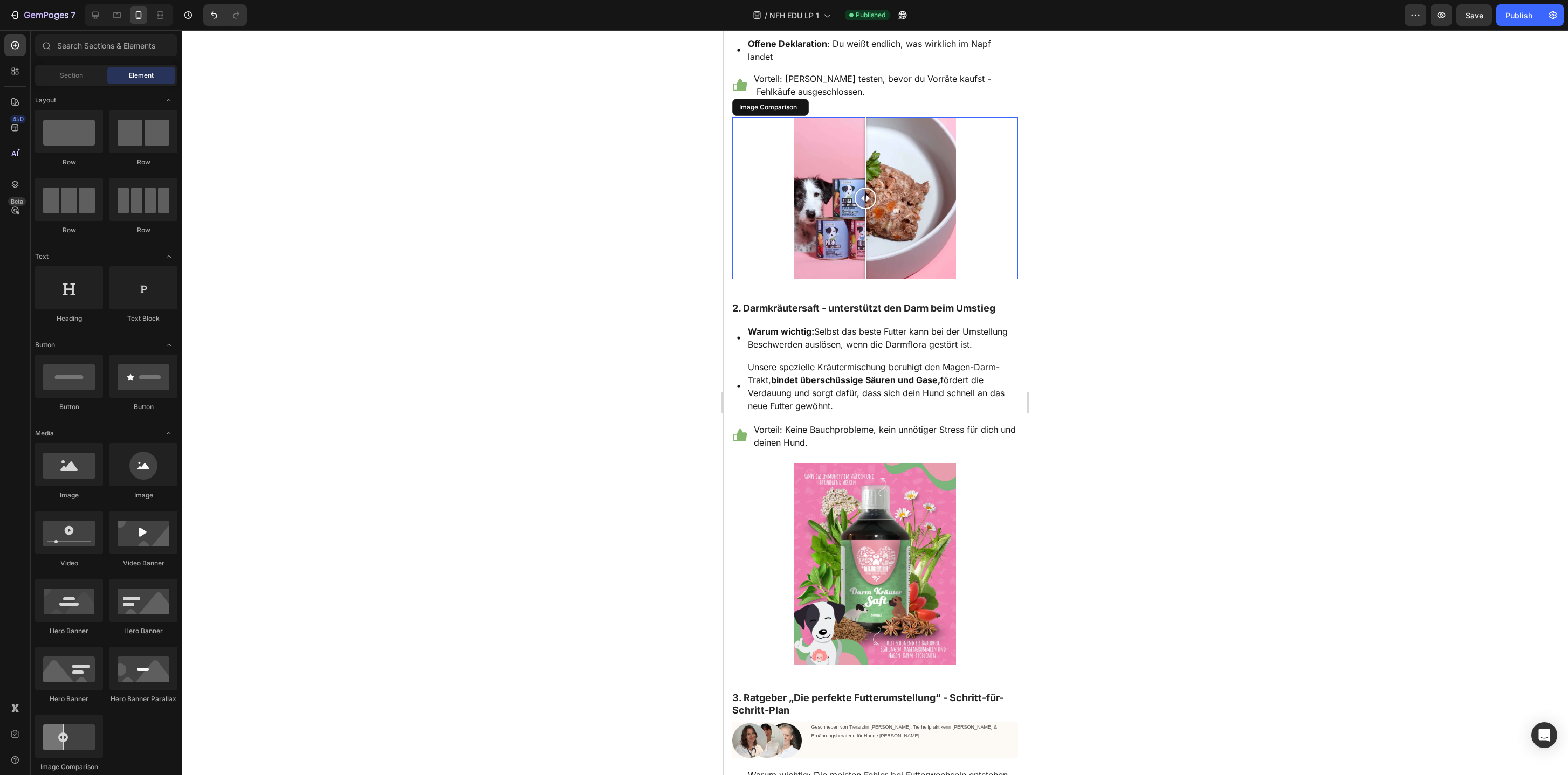
click at [768, 241] on div at bounding box center [874, 198] width 286 height 161
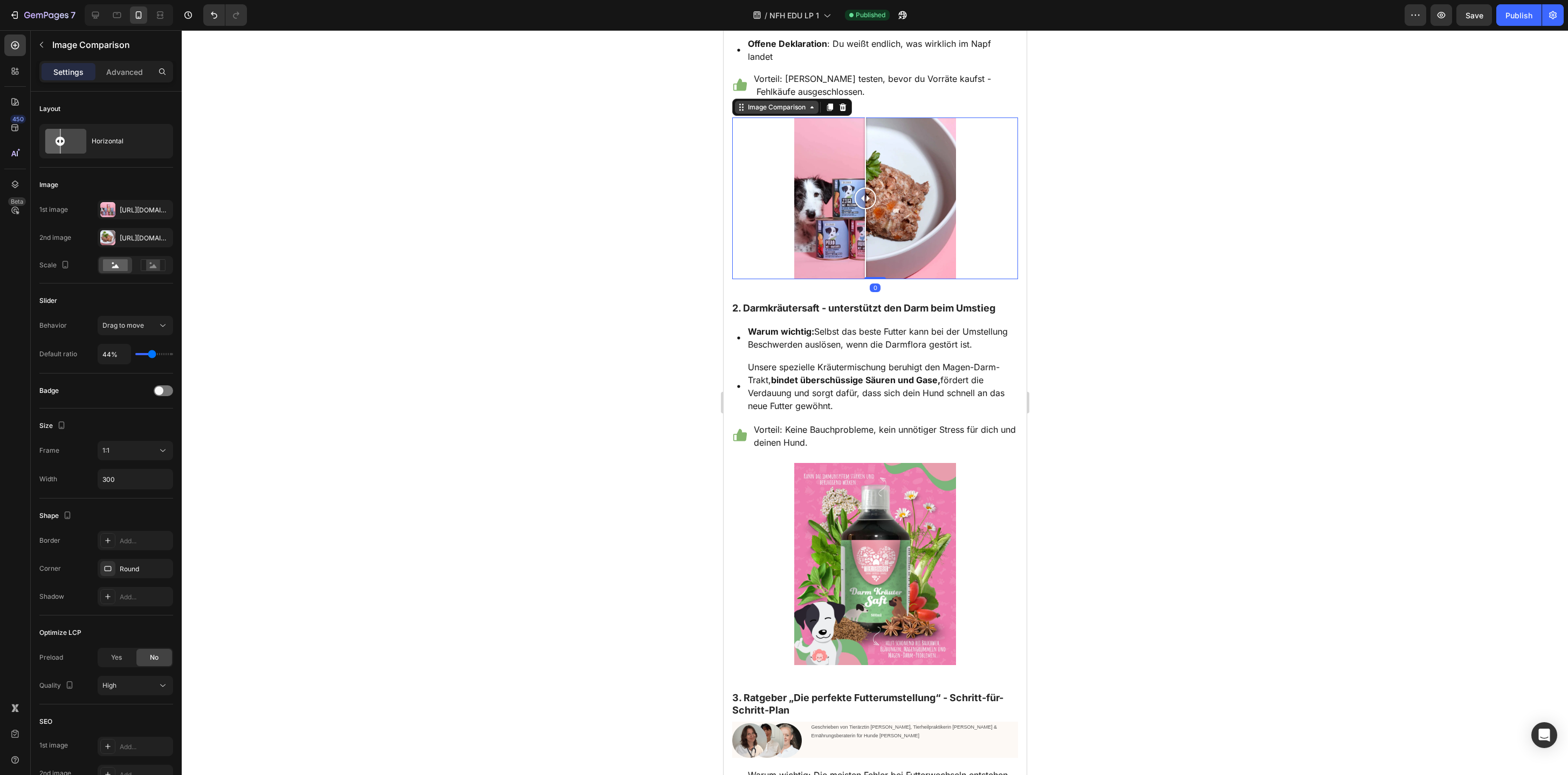
click at [785, 112] on div "Image Comparison" at bounding box center [776, 107] width 62 height 9
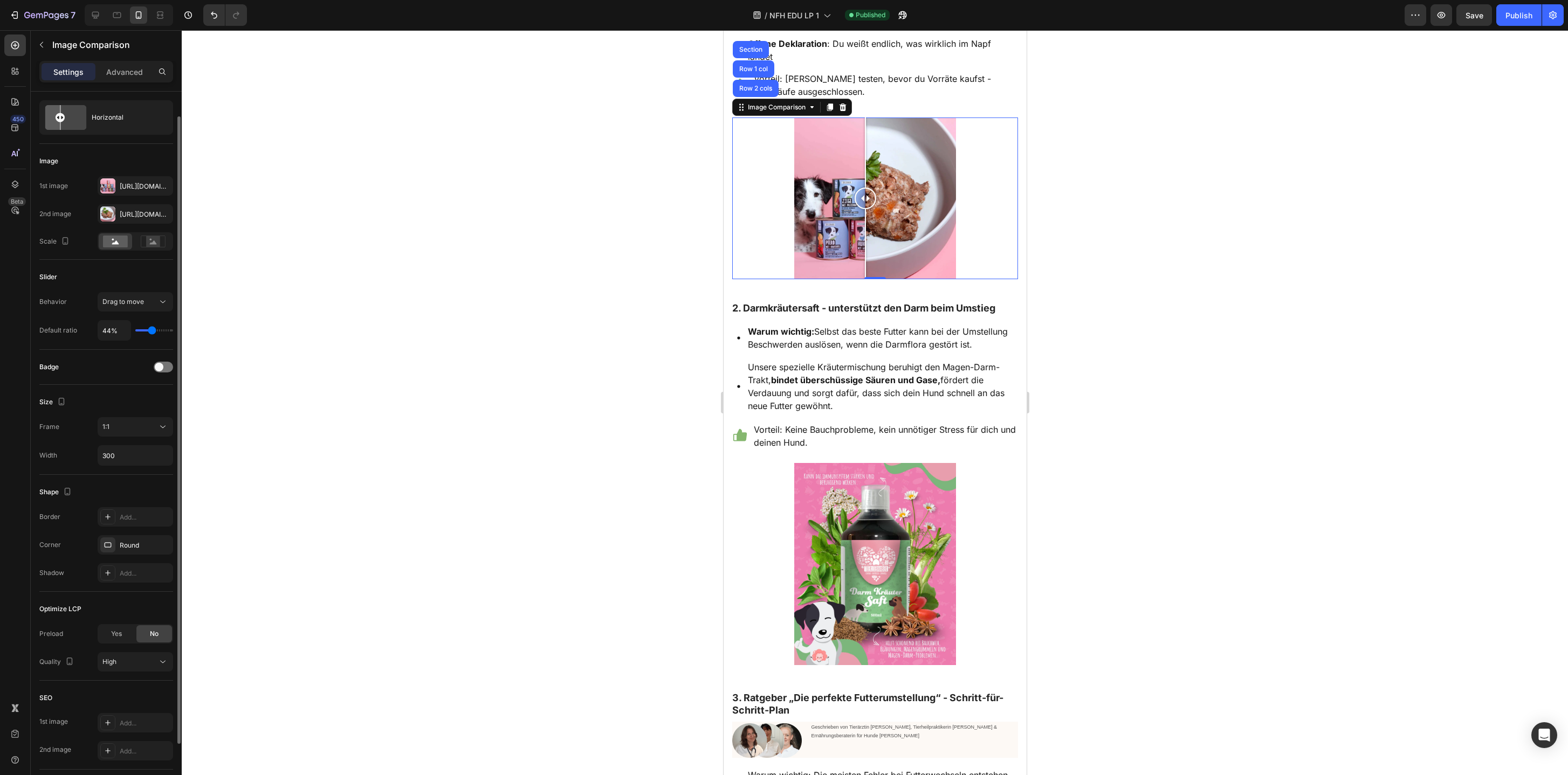
scroll to position [26, 0]
click at [119, 453] on input "300" at bounding box center [135, 453] width 74 height 20
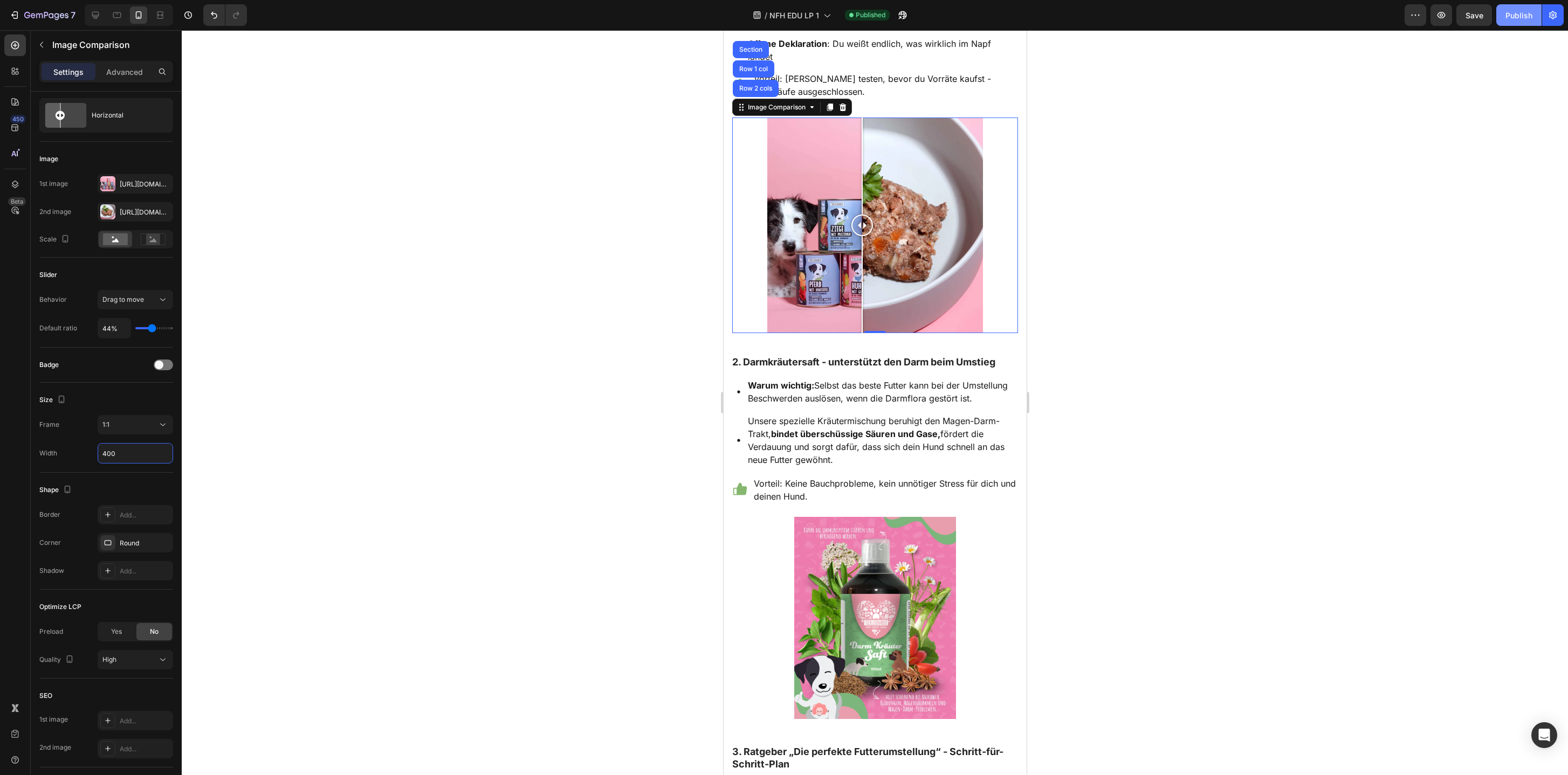
type input "400"
click at [1509, 10] on div "Publish" at bounding box center [1519, 15] width 27 height 11
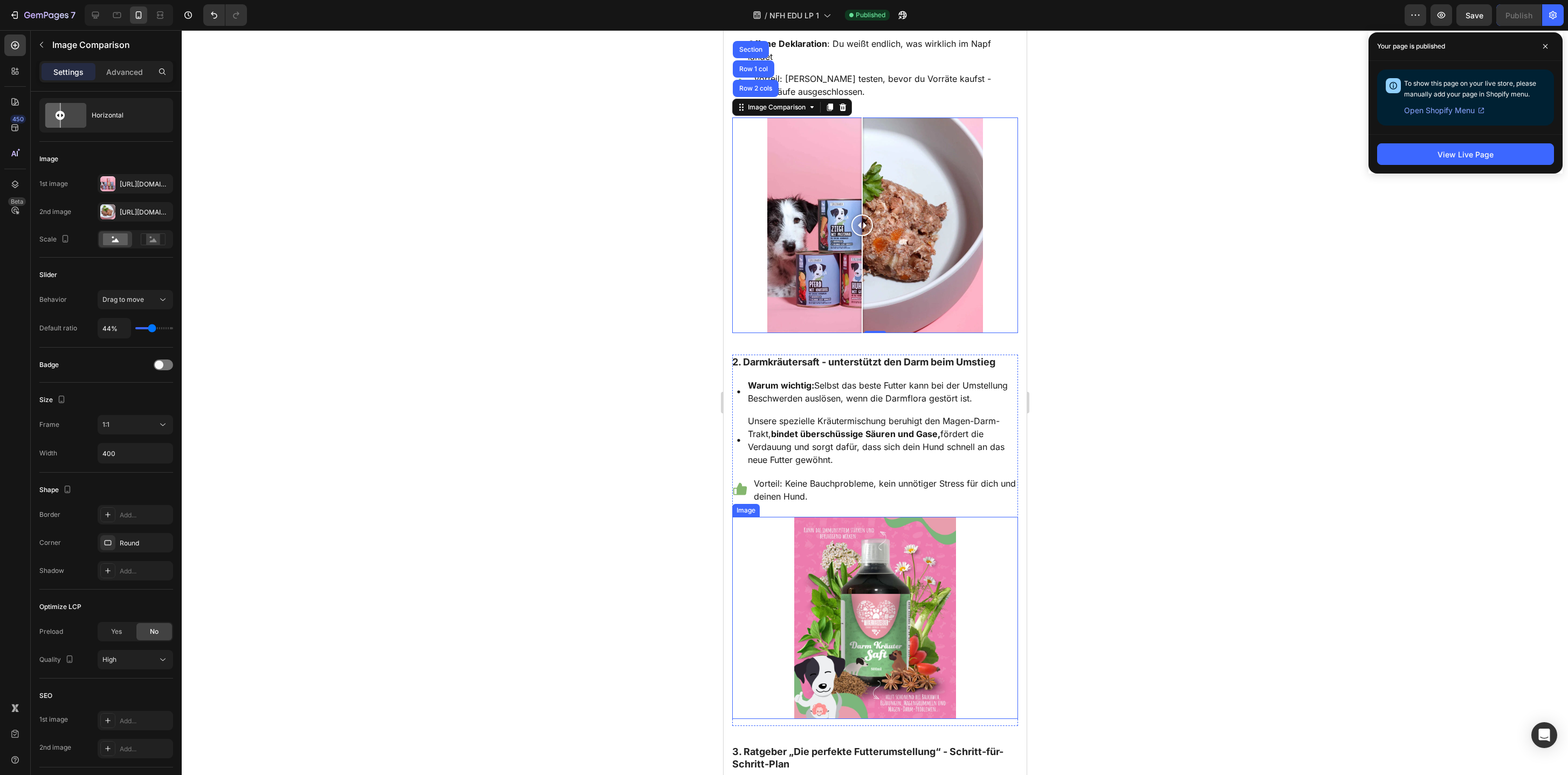
click at [835, 632] on img at bounding box center [874, 617] width 162 height 202
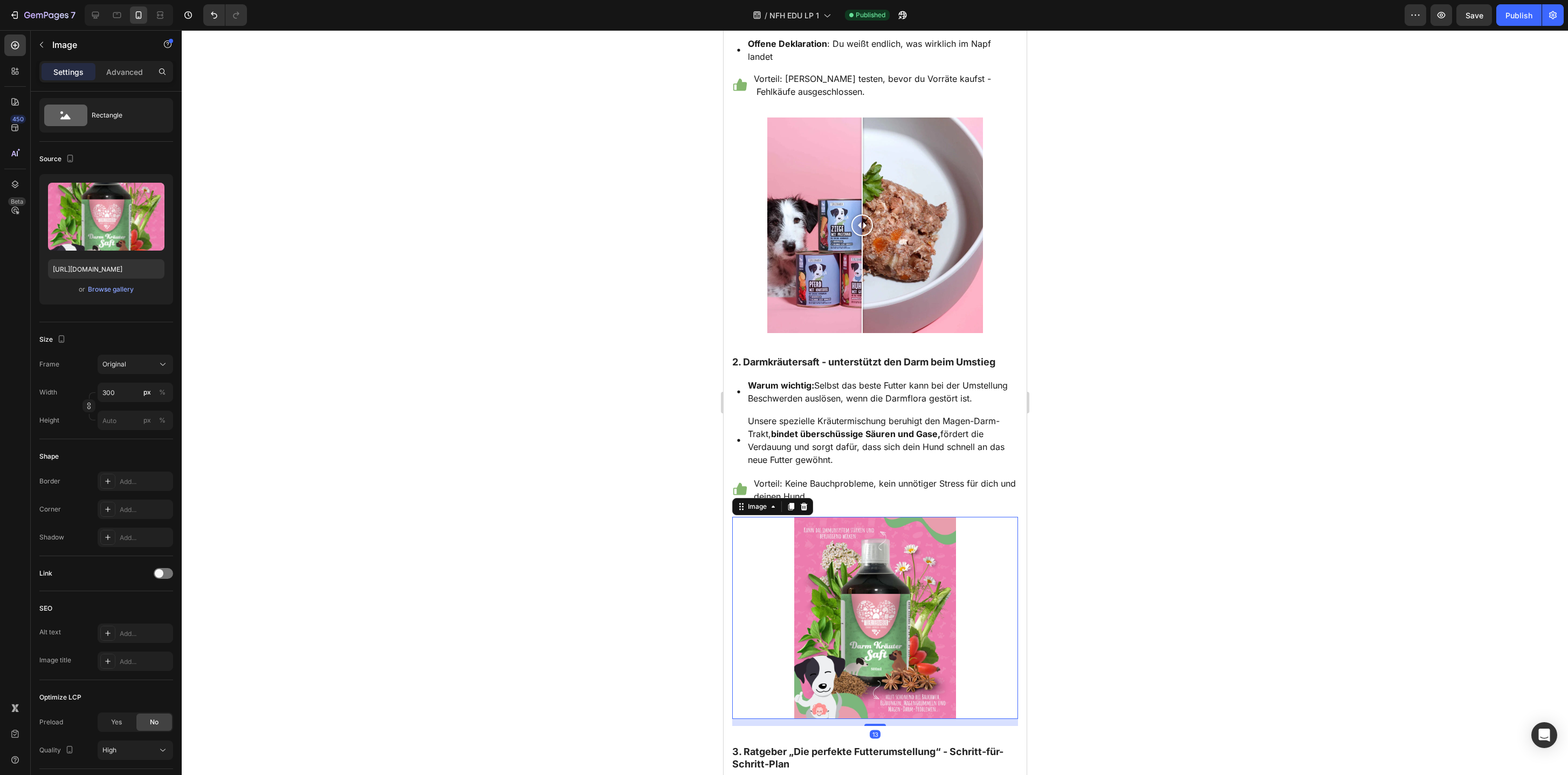
scroll to position [0, 0]
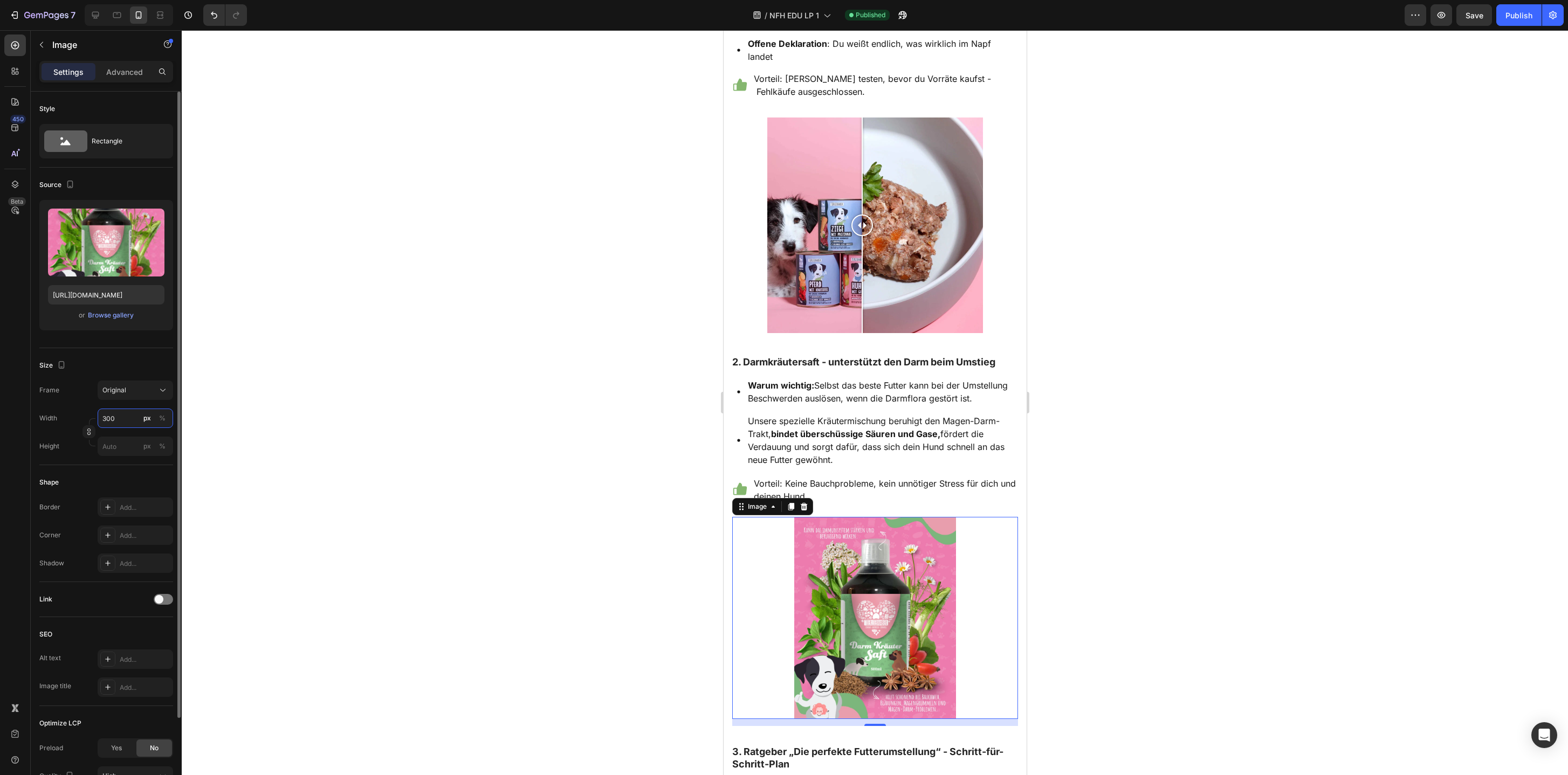
click at [127, 425] on input "300" at bounding box center [135, 418] width 75 height 20
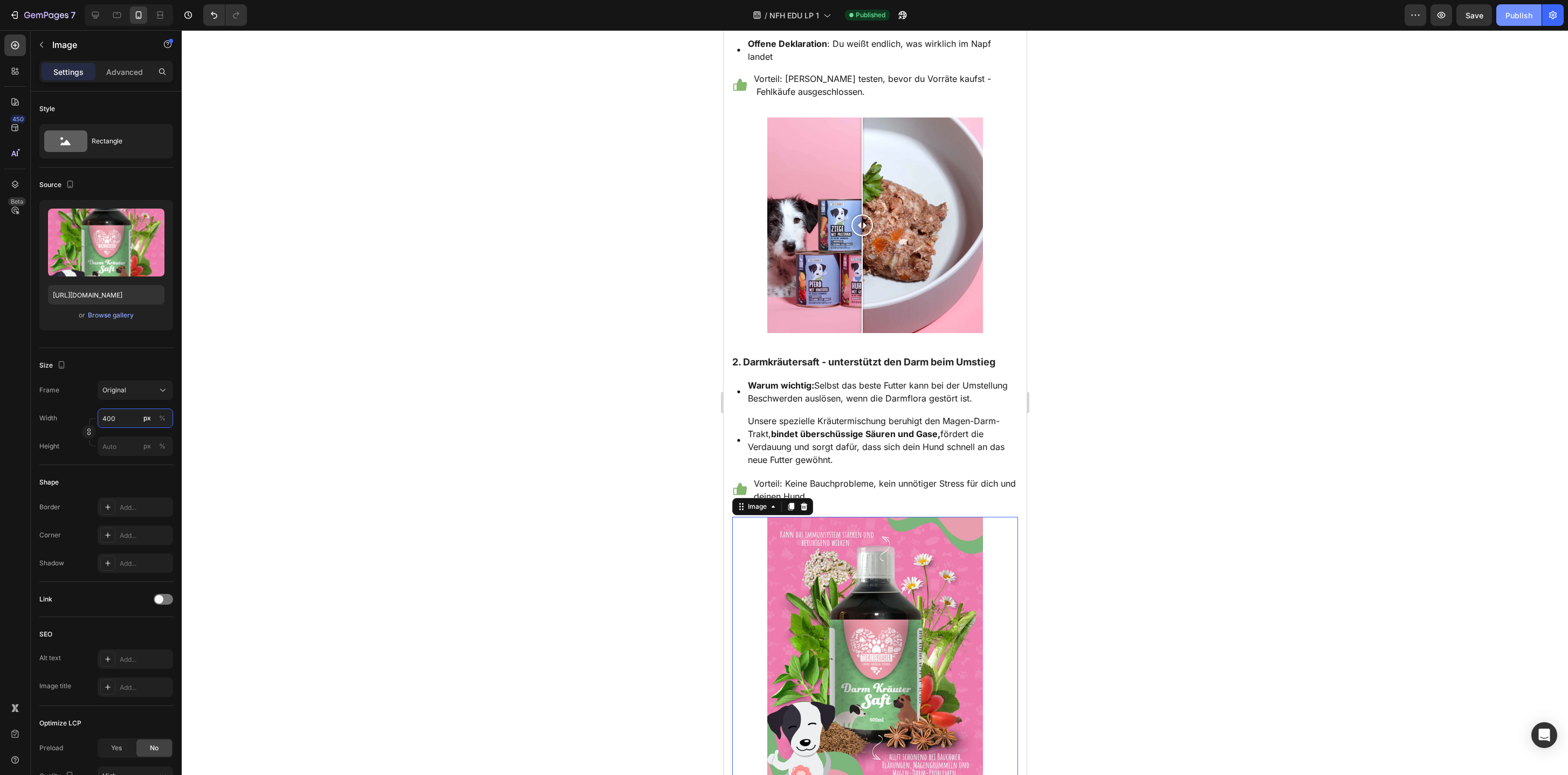
type input "400"
click at [1519, 24] on button "Publish" at bounding box center [1519, 15] width 46 height 22
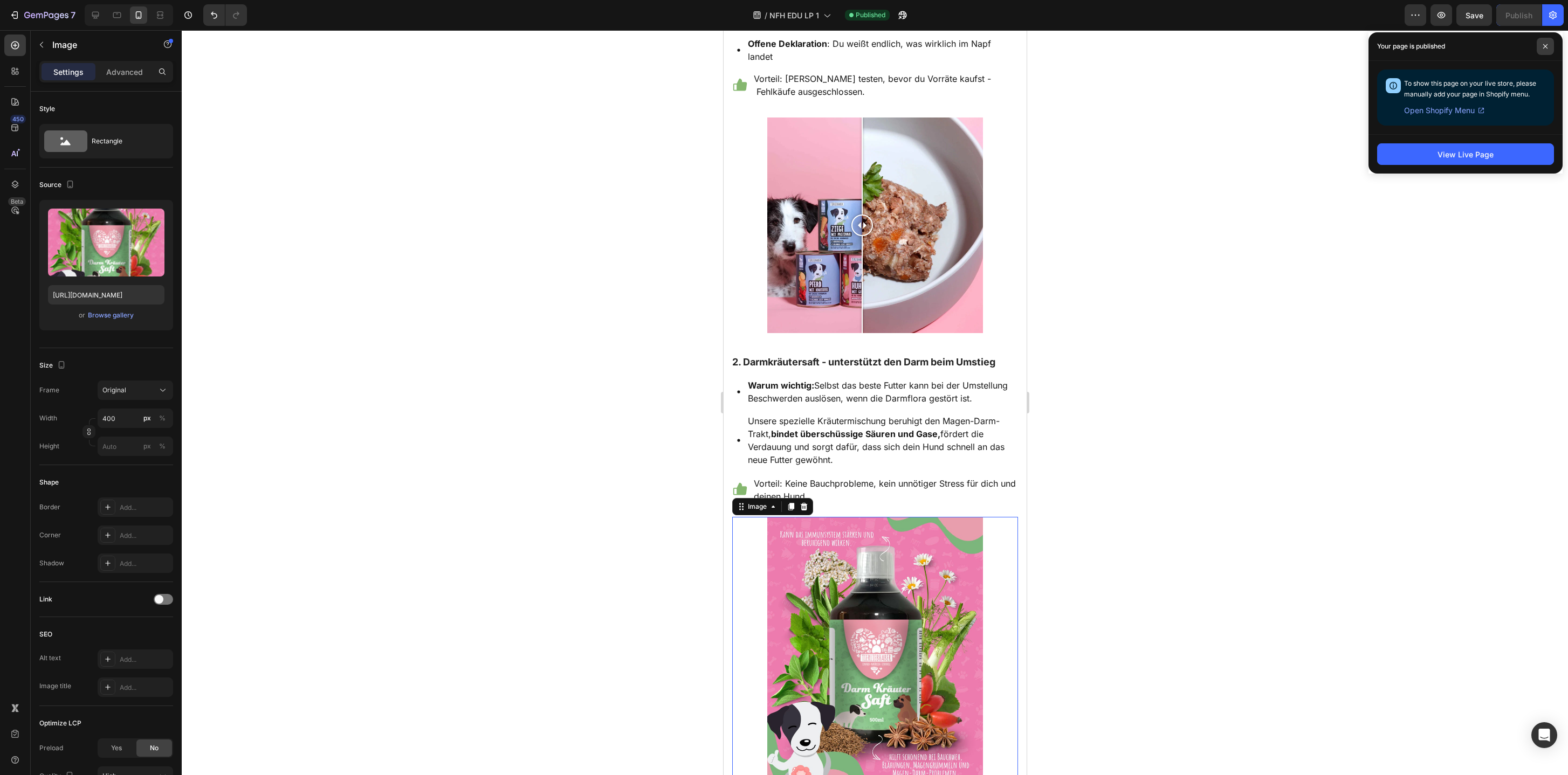
click at [1546, 42] on span at bounding box center [1545, 46] width 17 height 17
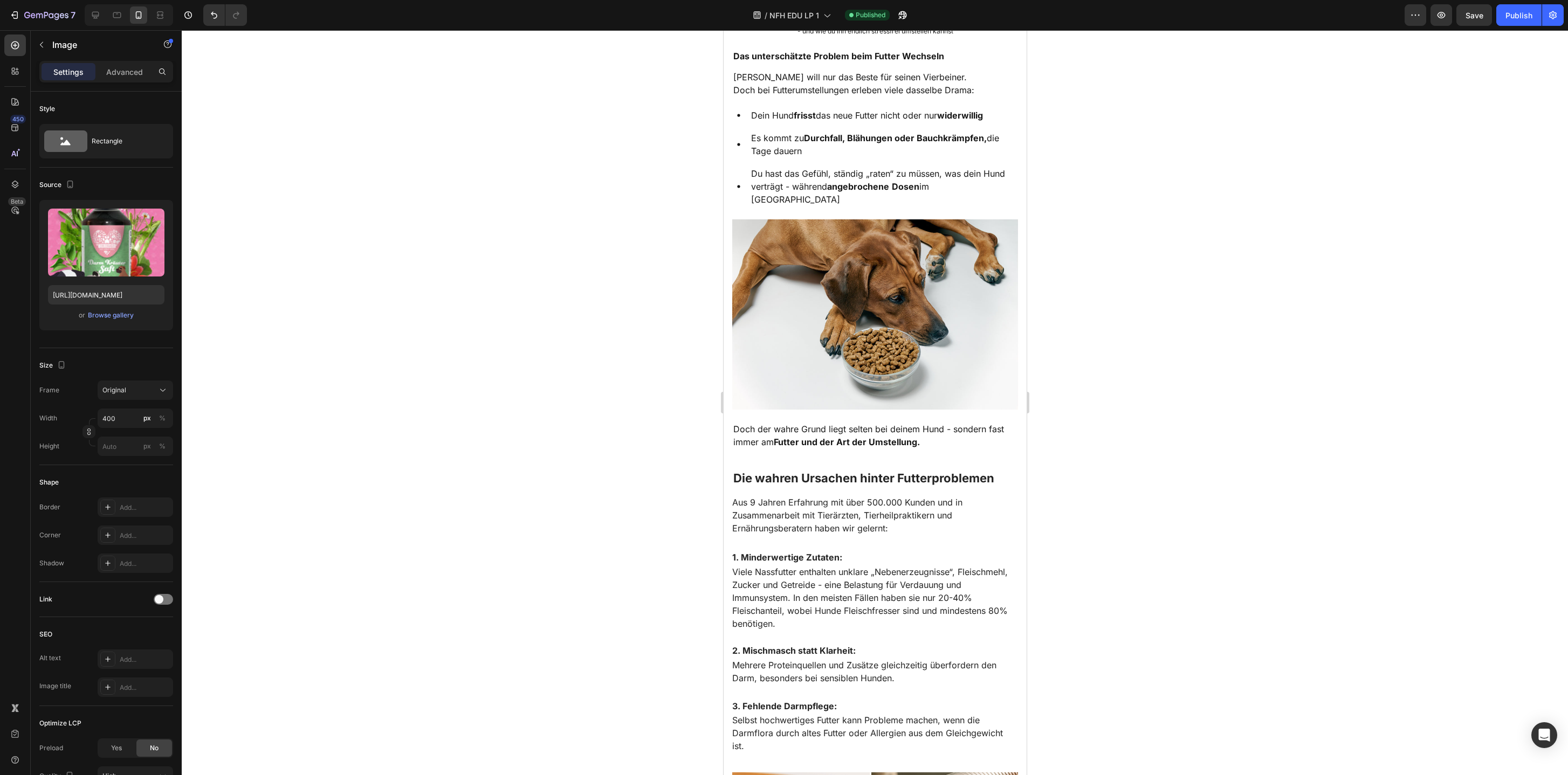
scroll to position [80, 0]
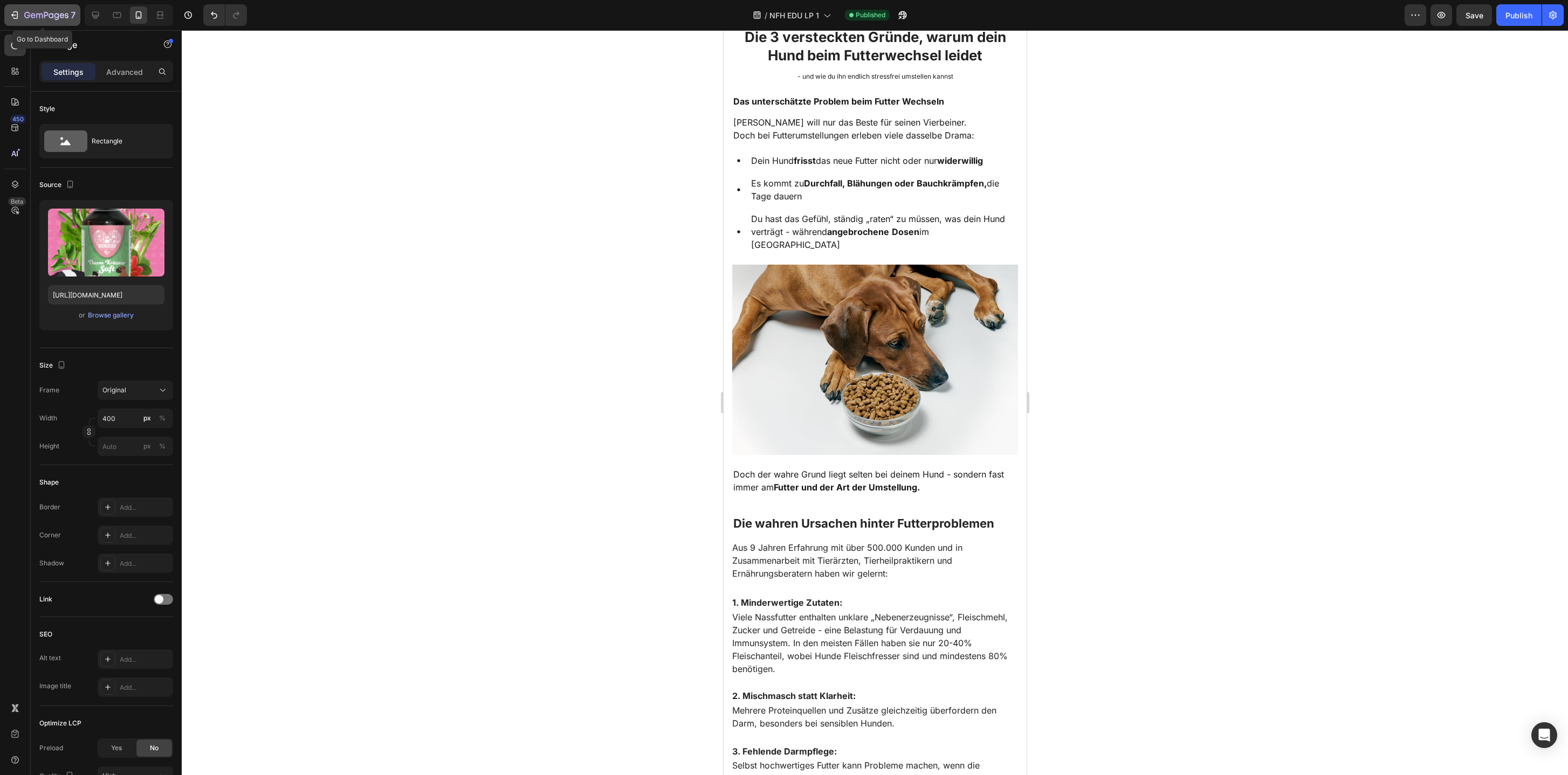
click at [20, 19] on div "7" at bounding box center [42, 15] width 67 height 13
